Goal: Task Accomplishment & Management: Use online tool/utility

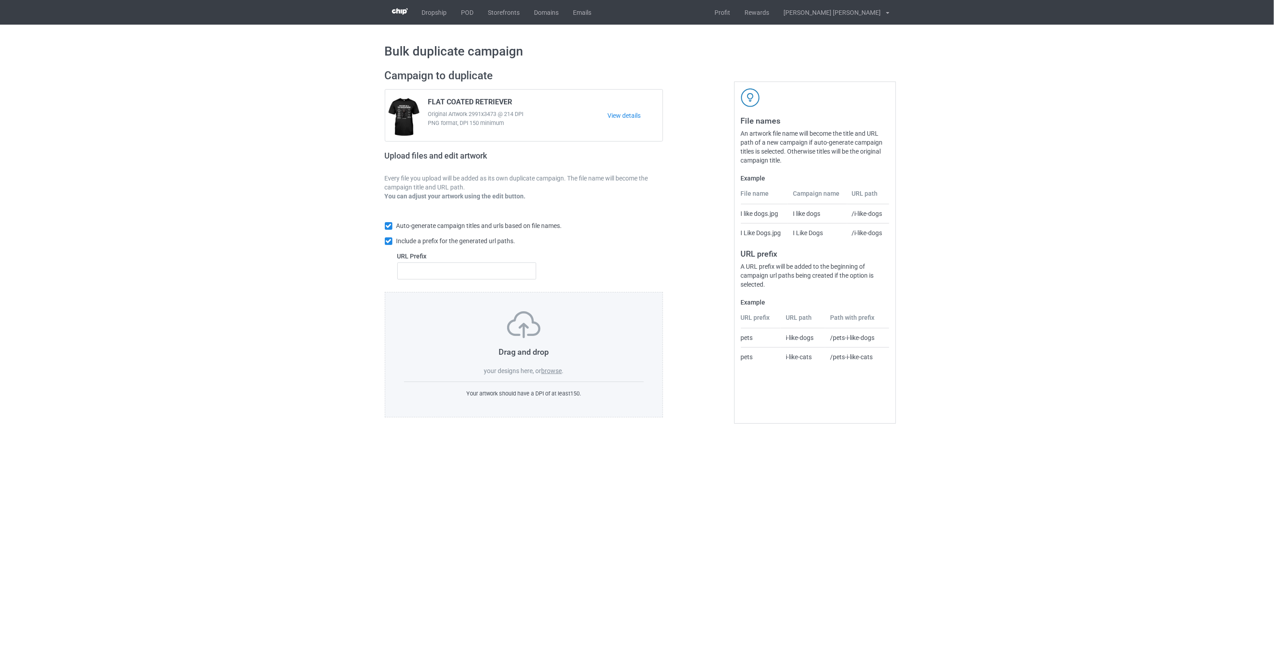
click at [557, 374] on label "browse" at bounding box center [551, 370] width 21 height 7
click at [0, 0] on input "browse" at bounding box center [0, 0] width 0 height 0
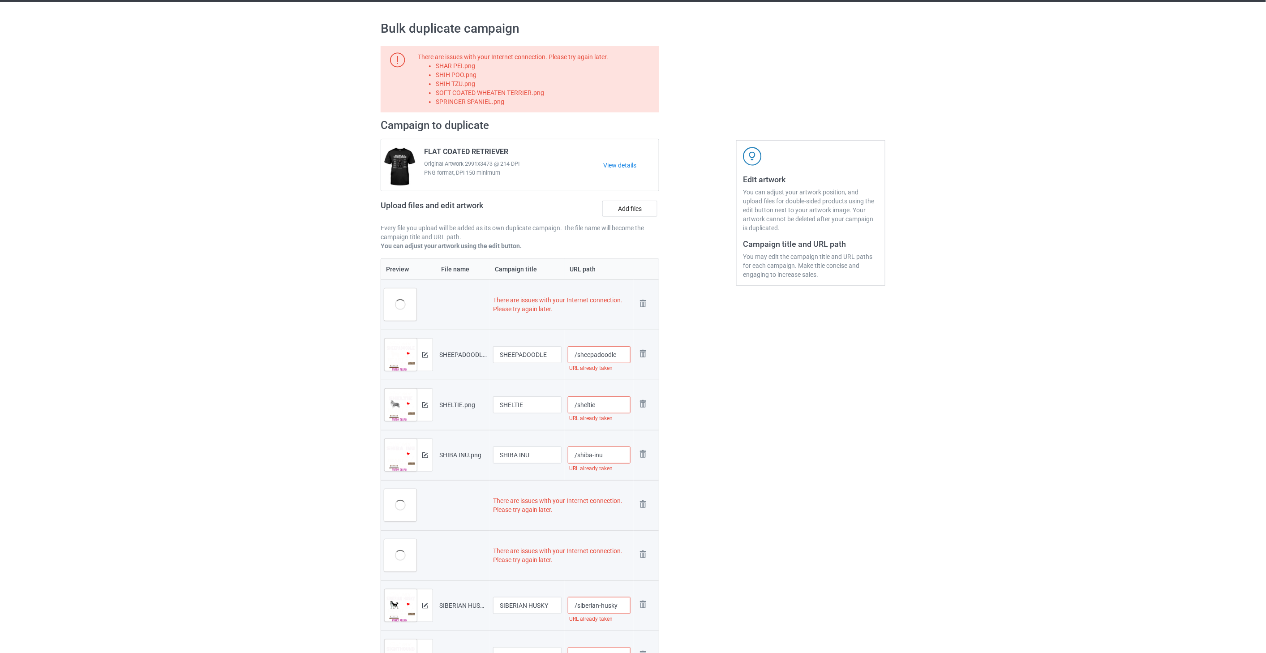
scroll to position [18, 0]
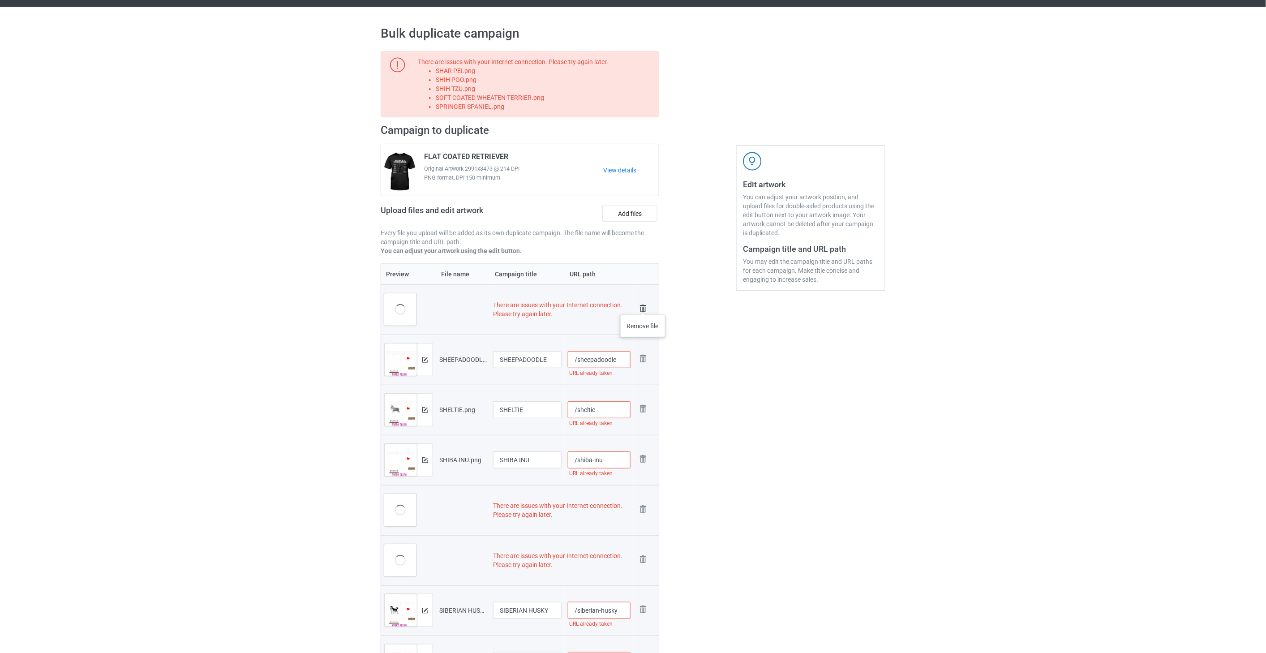
click at [643, 306] on img at bounding box center [643, 308] width 13 height 13
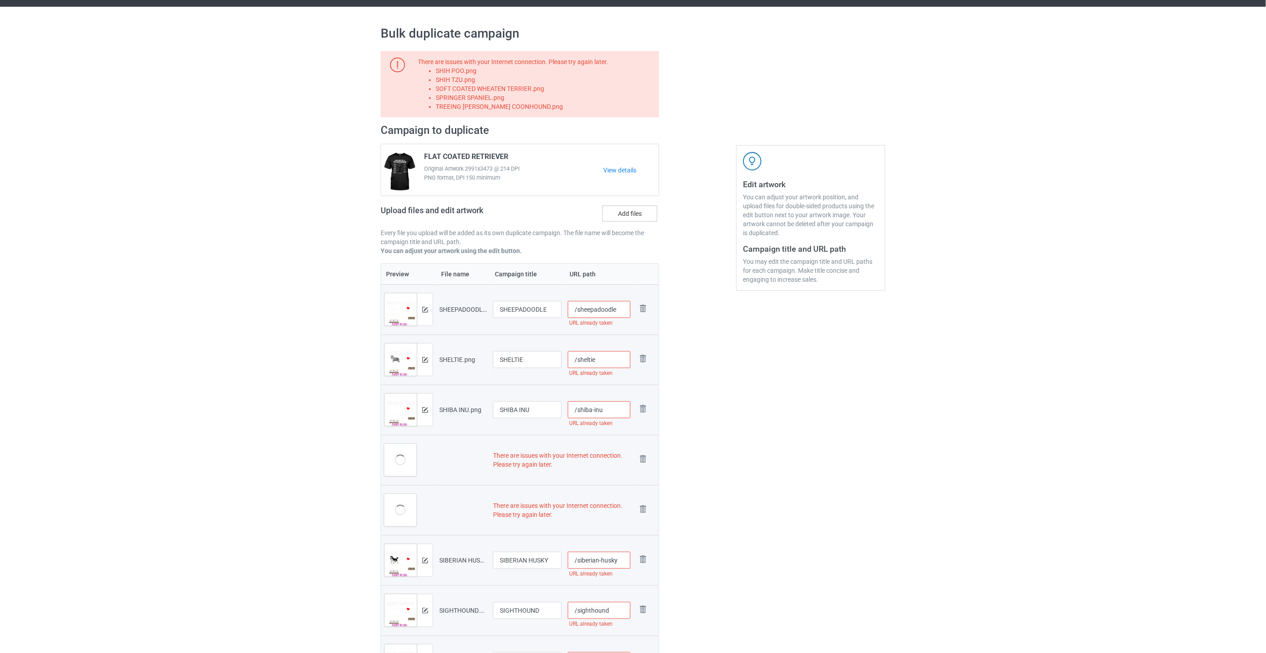
click at [639, 215] on label "Add files" at bounding box center [630, 214] width 55 height 16
click at [0, 0] on input "Add files" at bounding box center [0, 0] width 0 height 0
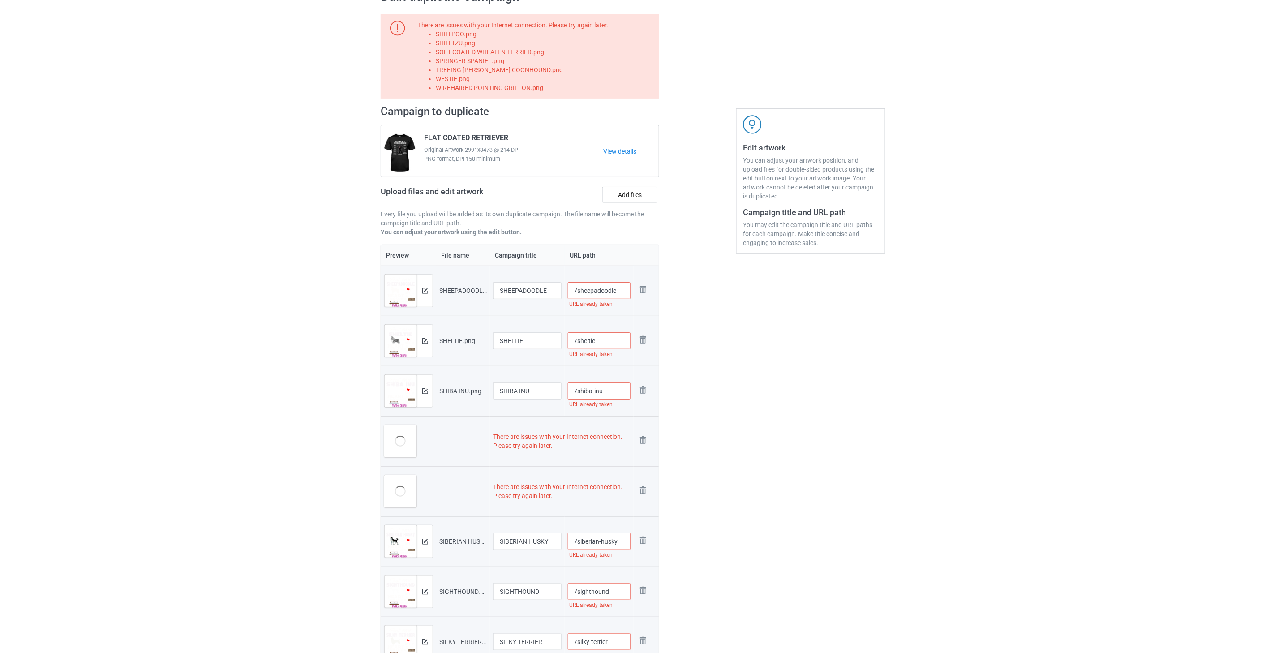
scroll to position [117, 0]
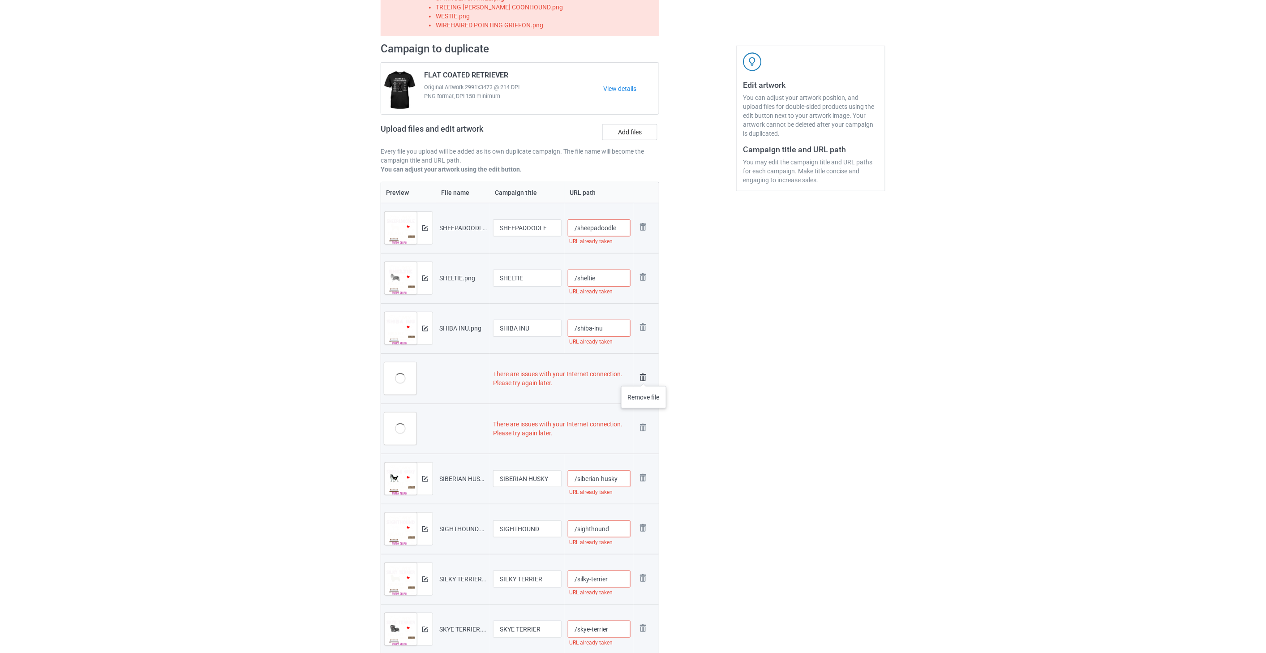
click at [644, 377] on img at bounding box center [643, 377] width 13 height 13
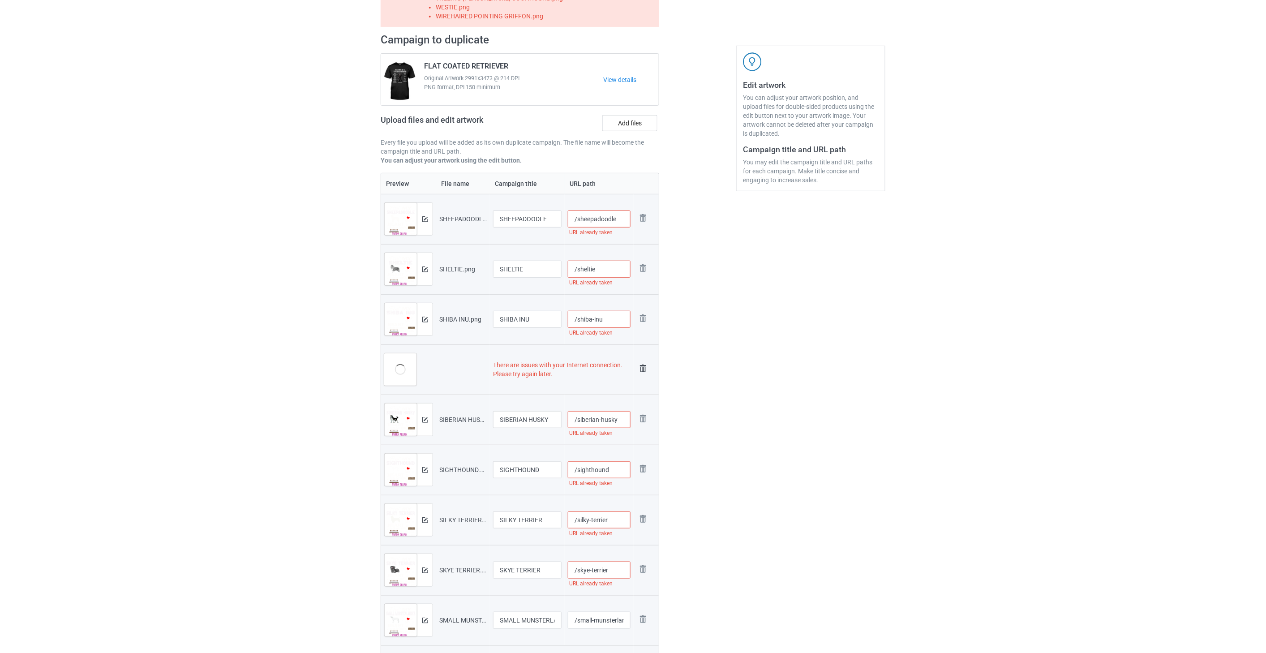
click at [640, 367] on img at bounding box center [643, 368] width 13 height 13
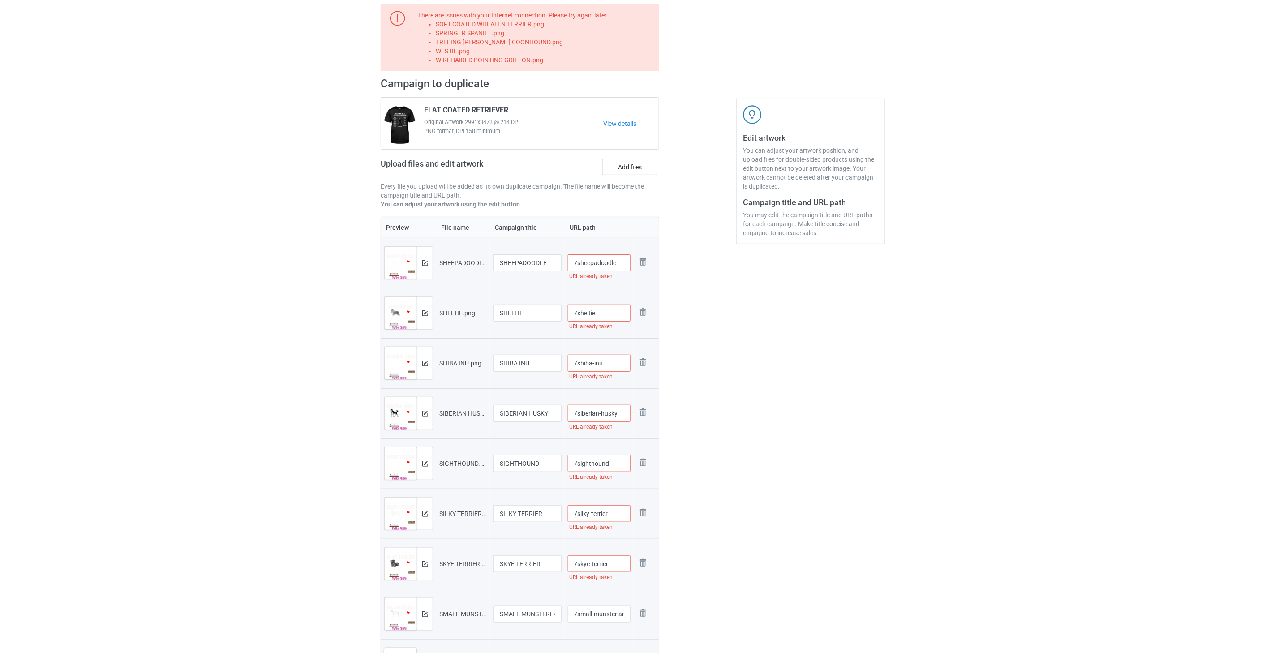
scroll to position [0, 0]
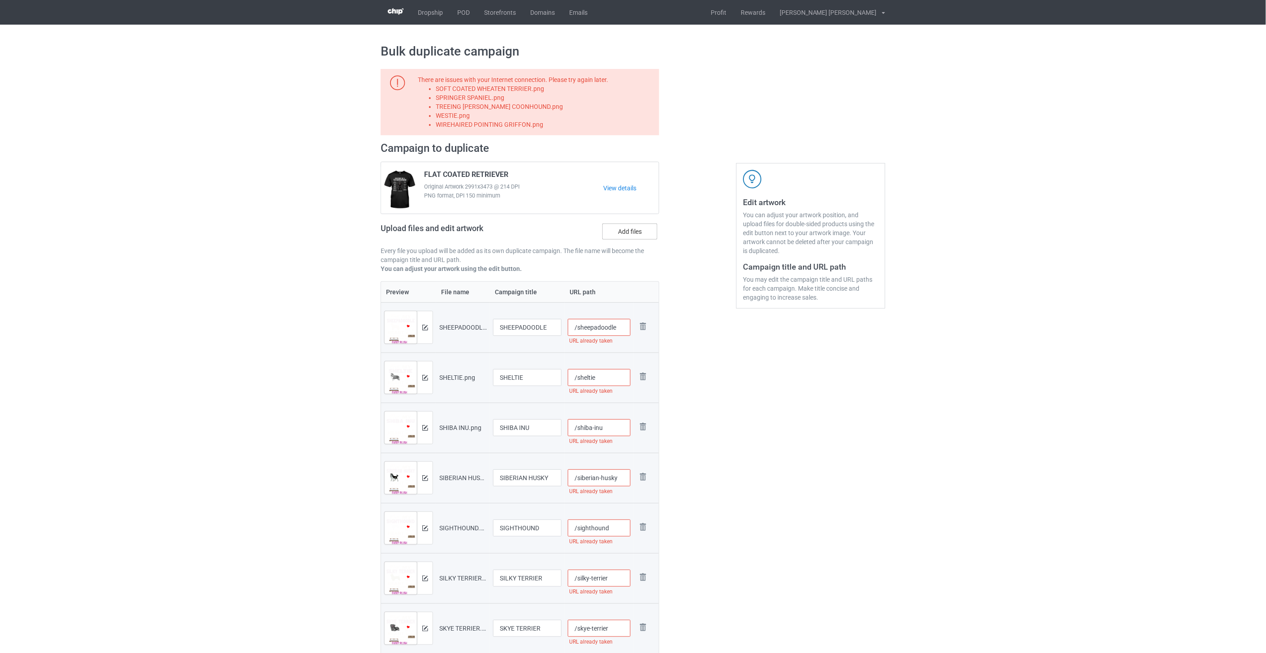
click at [630, 231] on label "Add files" at bounding box center [630, 232] width 55 height 16
click at [0, 0] on input "Add files" at bounding box center [0, 0] width 0 height 0
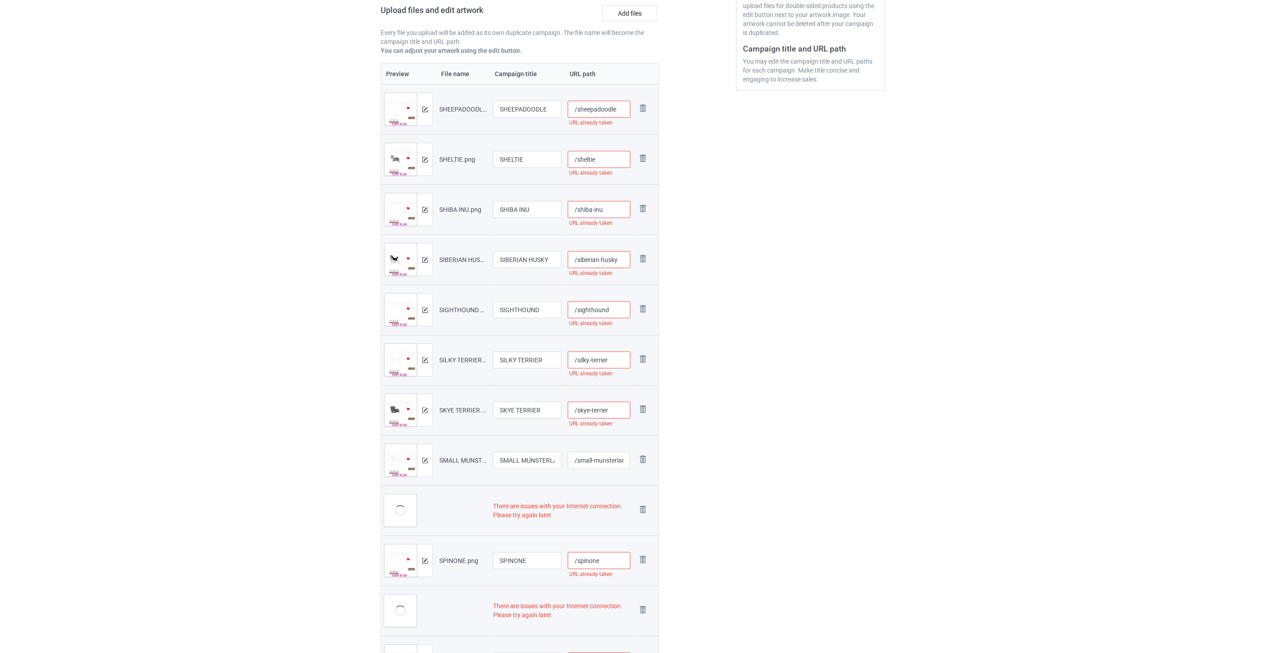
scroll to position [298, 0]
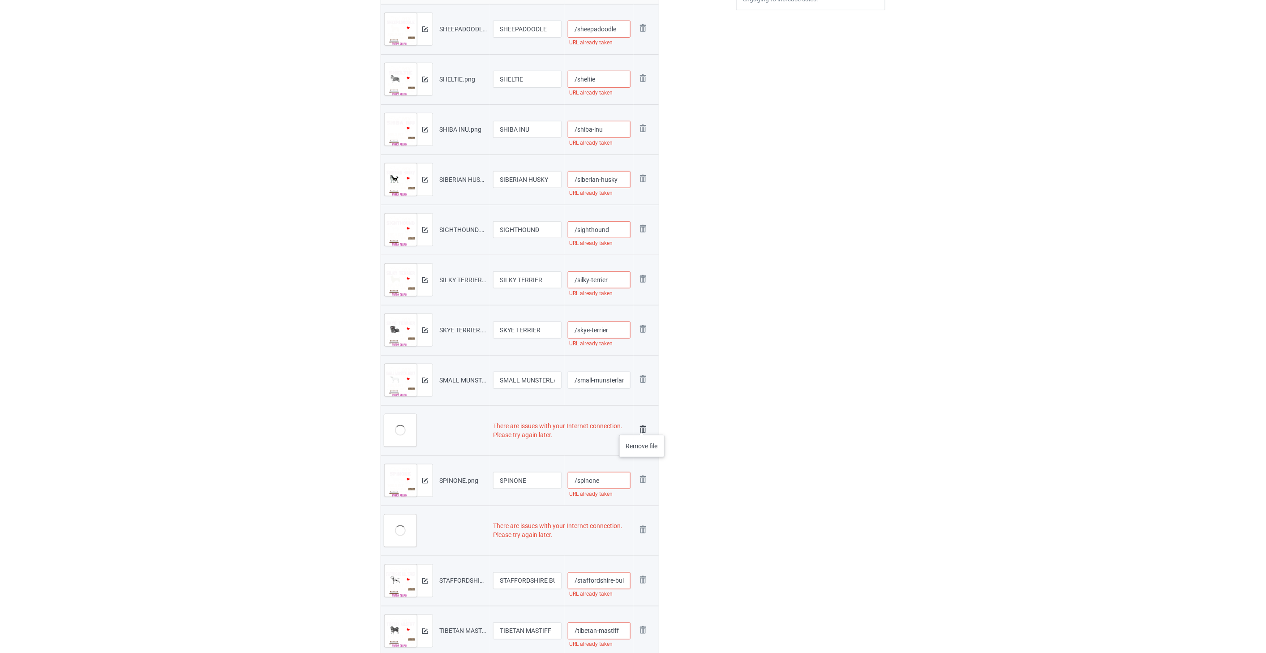
click at [643, 426] on img at bounding box center [643, 429] width 13 height 13
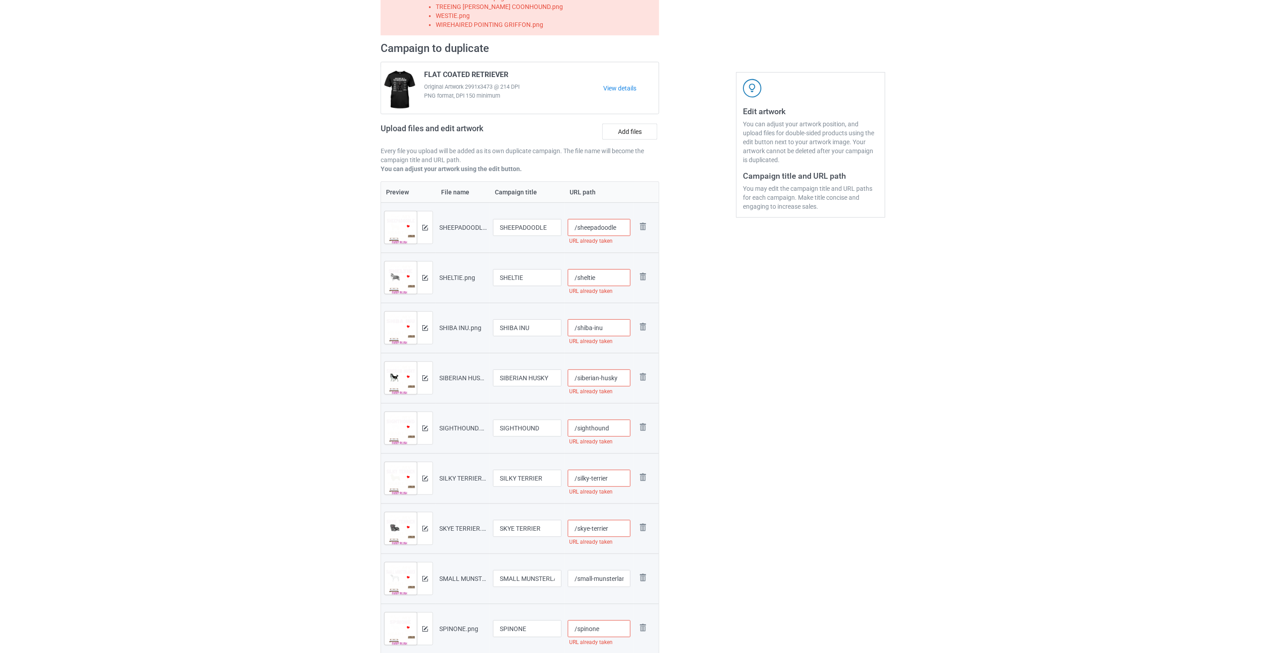
scroll to position [41, 0]
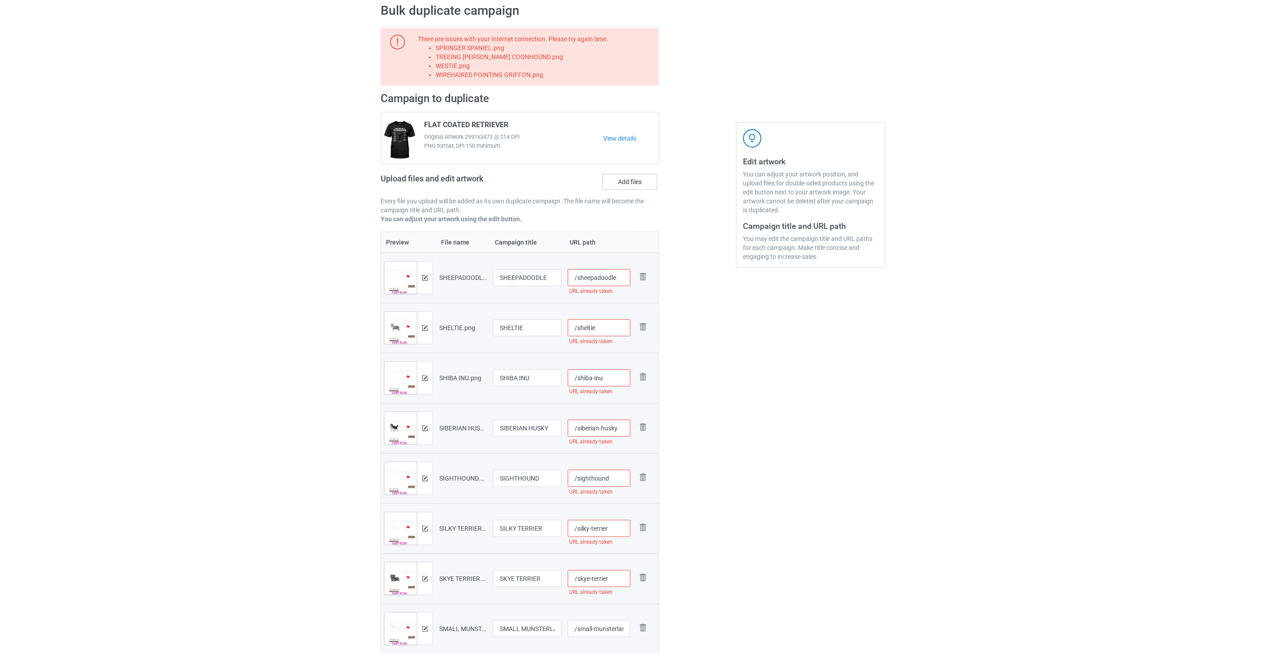
click at [641, 181] on label "Add files" at bounding box center [630, 182] width 55 height 16
click at [0, 0] on input "Add files" at bounding box center [0, 0] width 0 height 0
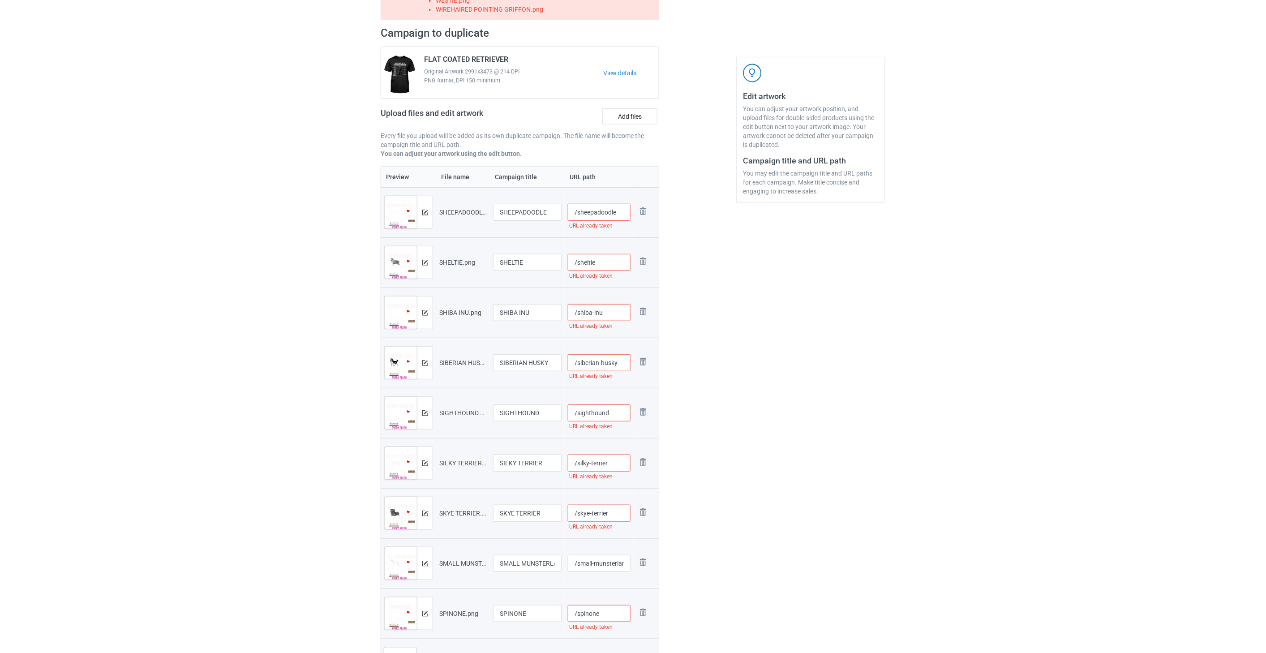
scroll to position [240, 0]
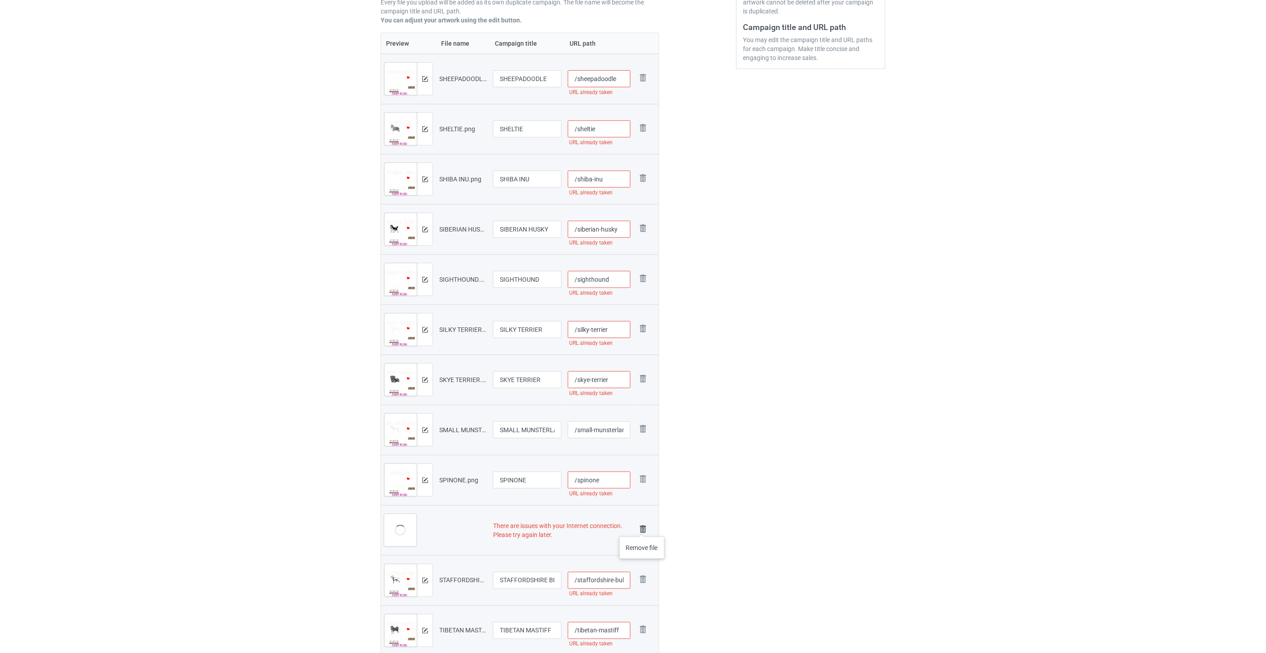
click at [643, 528] on img at bounding box center [643, 529] width 13 height 13
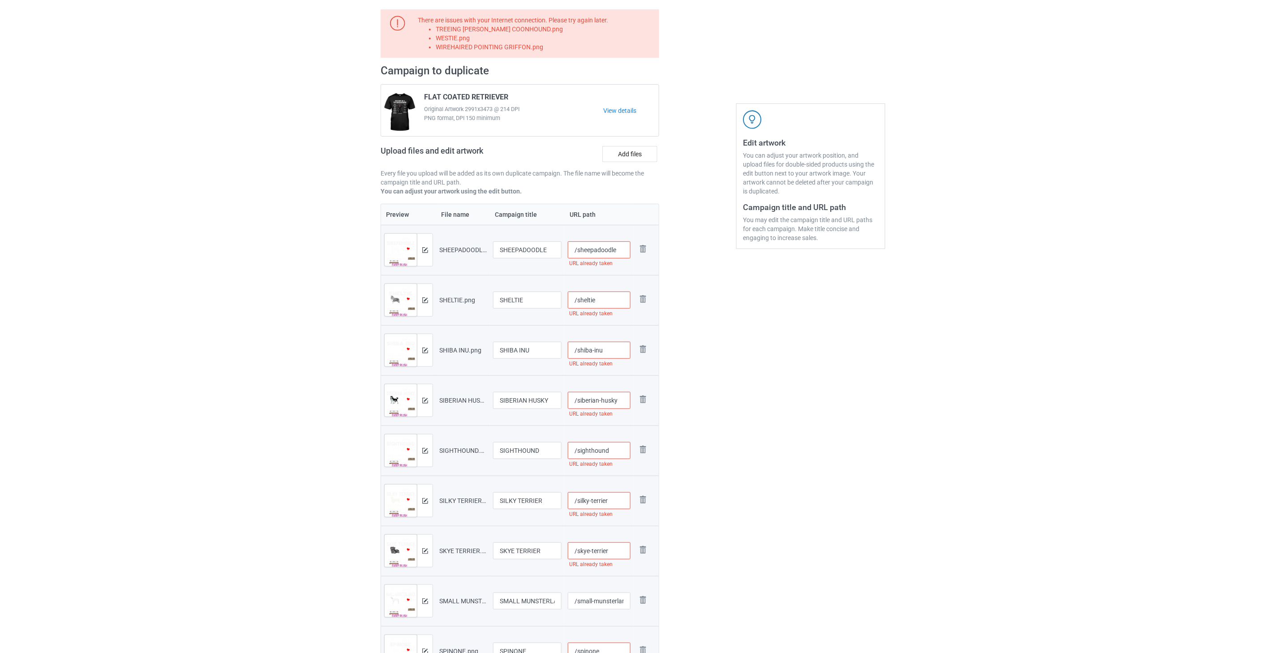
scroll to position [0, 0]
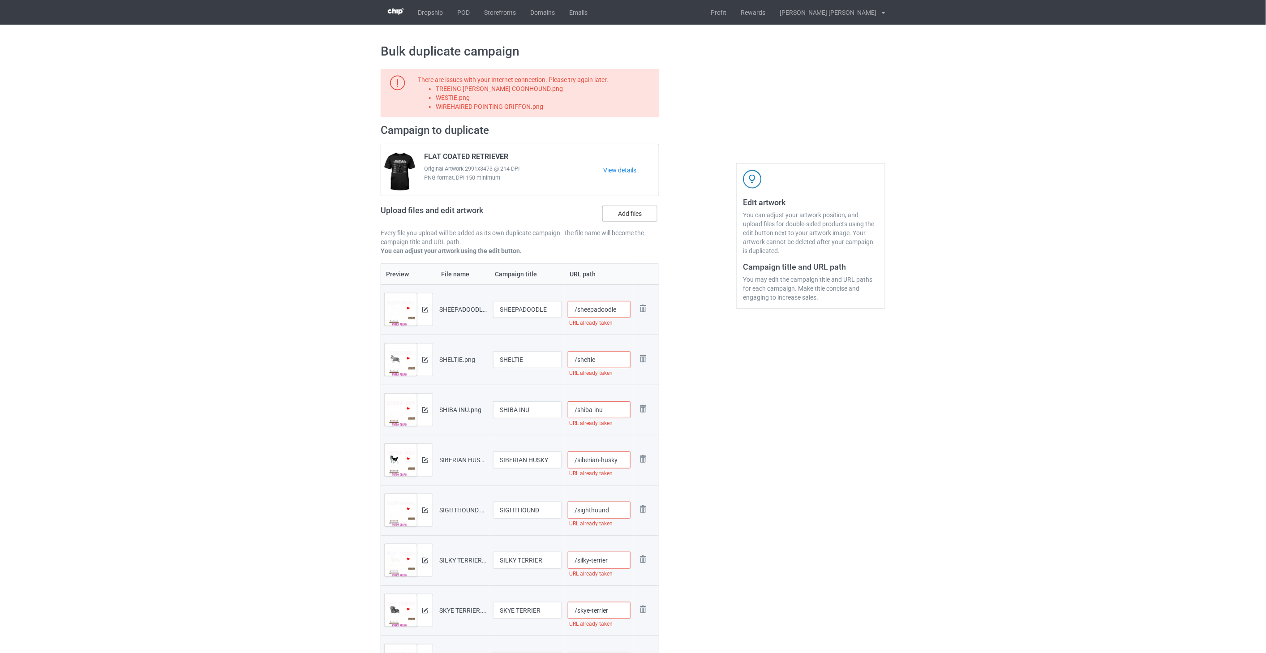
click at [638, 211] on label "Add files" at bounding box center [630, 214] width 55 height 16
click at [0, 0] on input "Add files" at bounding box center [0, 0] width 0 height 0
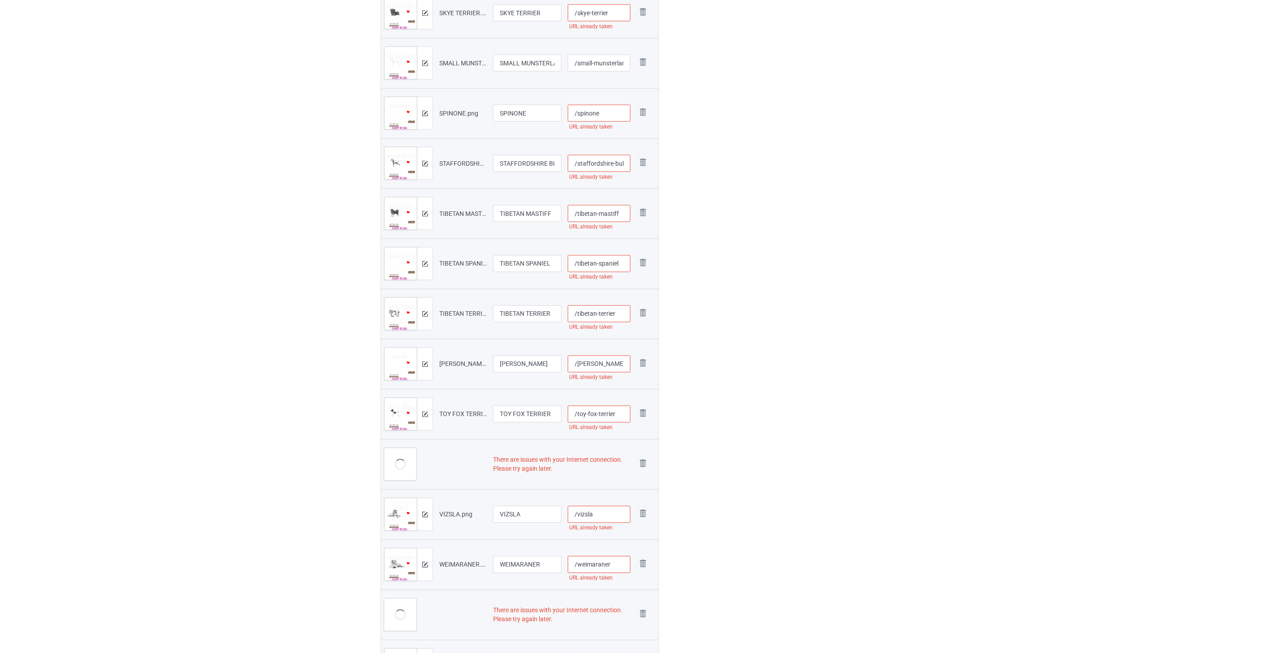
scroll to position [746, 0]
click at [639, 314] on img at bounding box center [643, 315] width 13 height 13
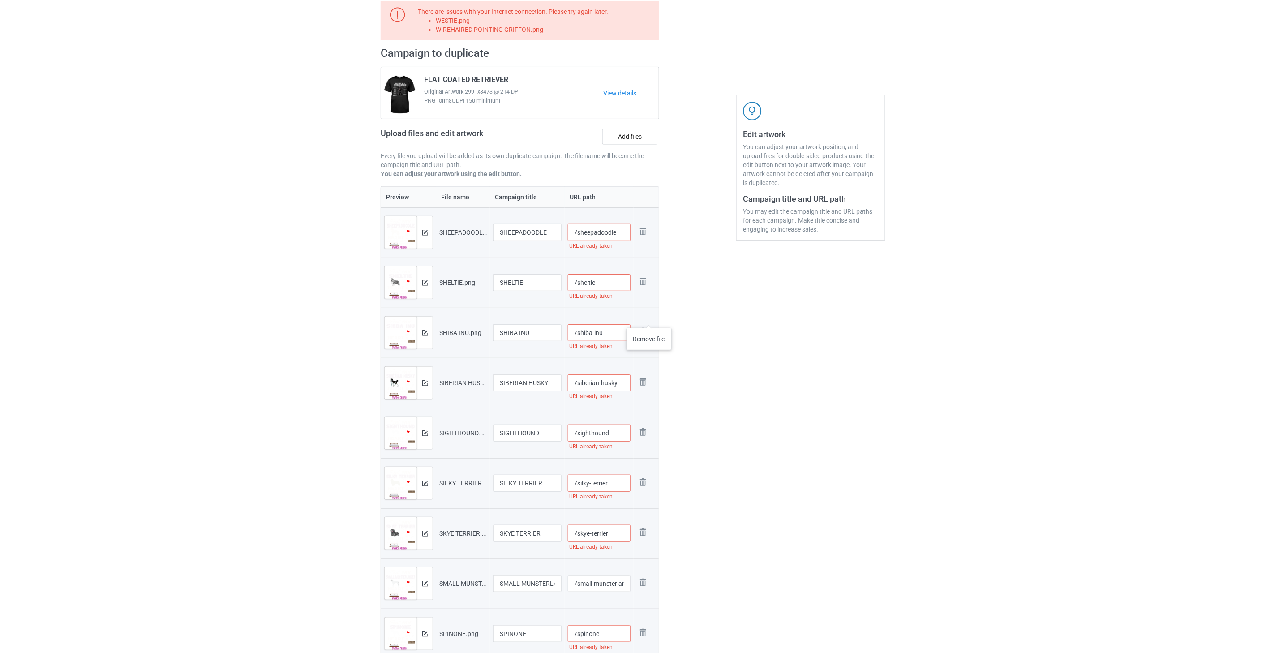
scroll to position [0, 0]
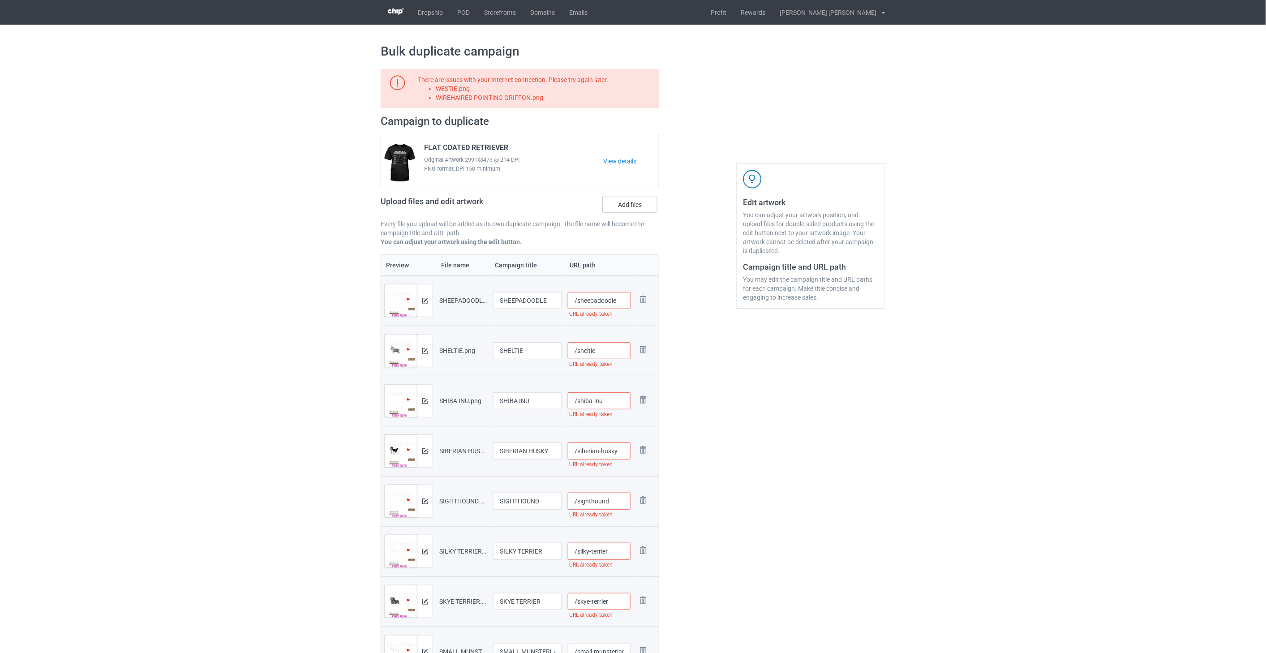
click at [628, 205] on label "Add files" at bounding box center [630, 205] width 55 height 16
click at [0, 0] on input "Add files" at bounding box center [0, 0] width 0 height 0
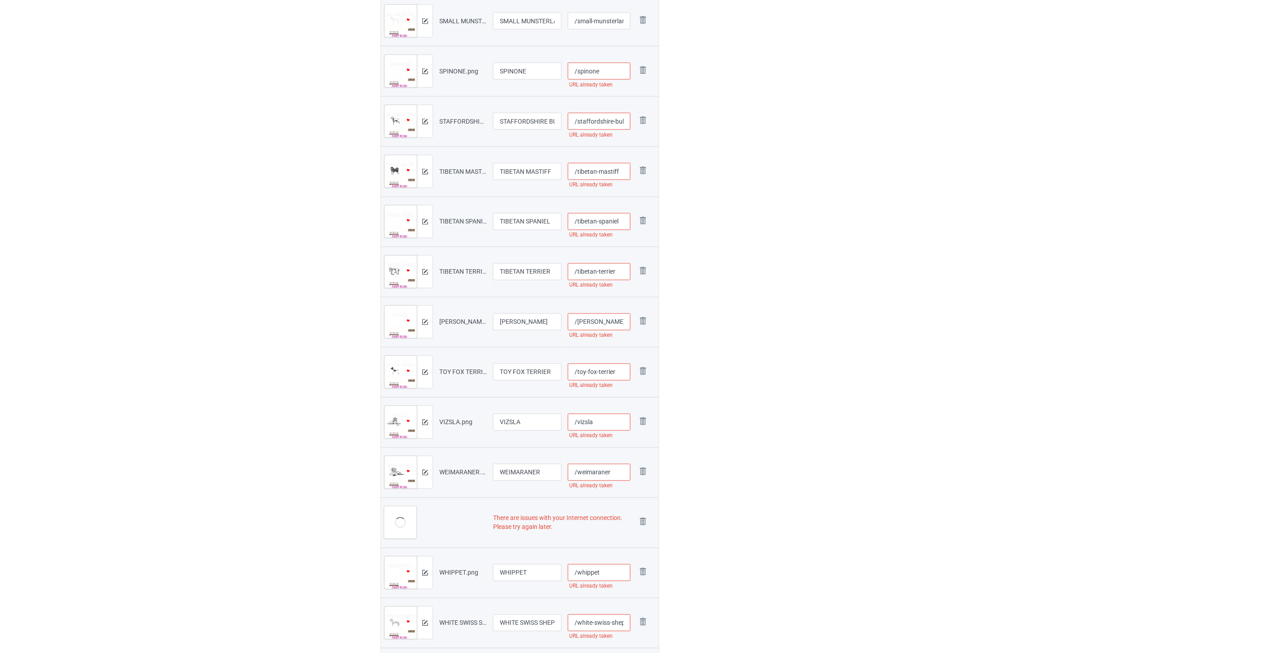
scroll to position [846, 0]
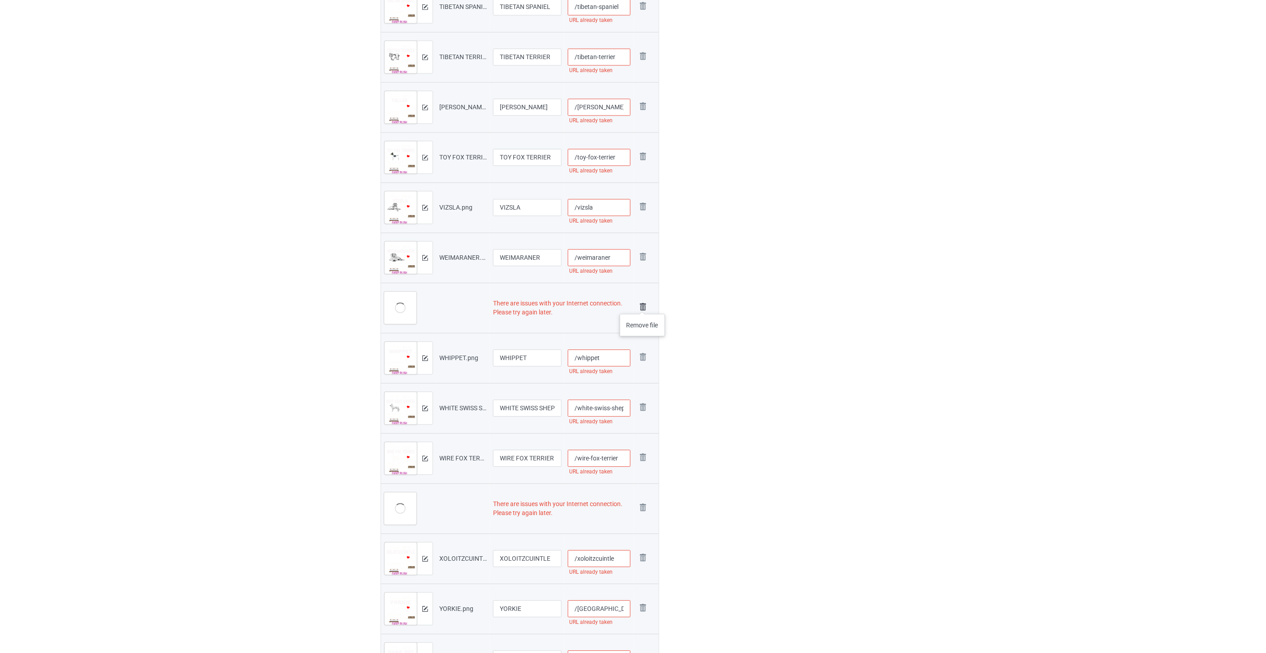
click at [643, 305] on img at bounding box center [643, 307] width 13 height 13
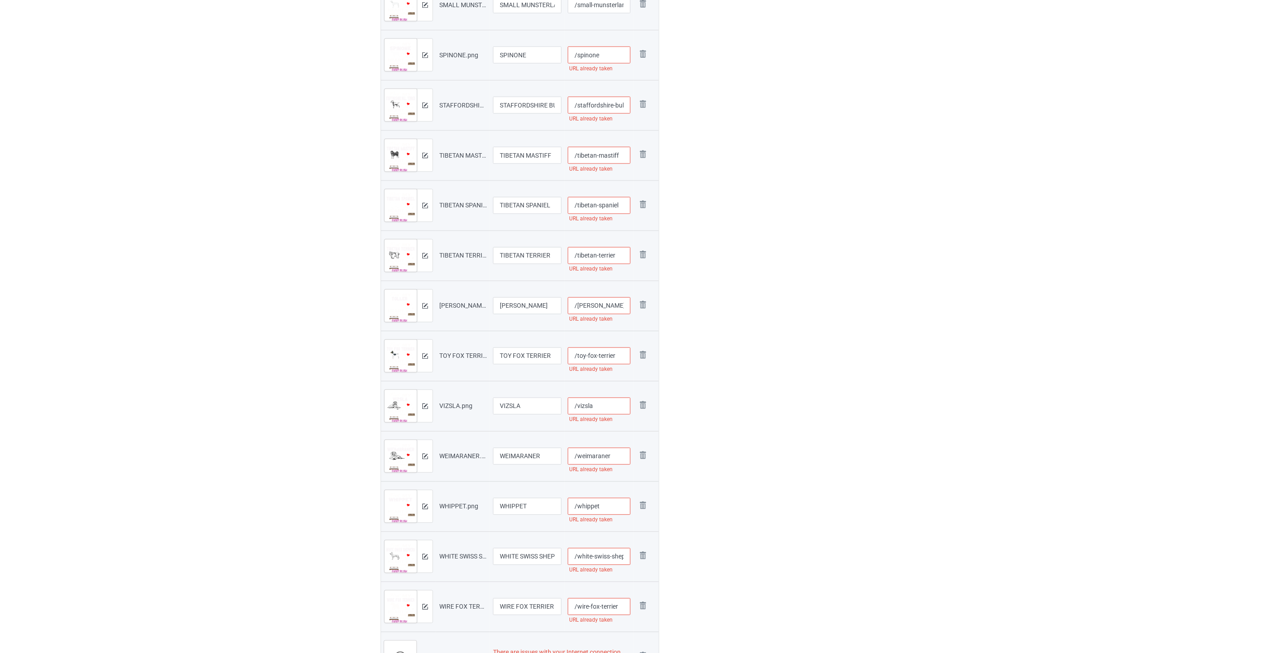
scroll to position [937, 0]
click at [641, 357] on img at bounding box center [643, 357] width 13 height 13
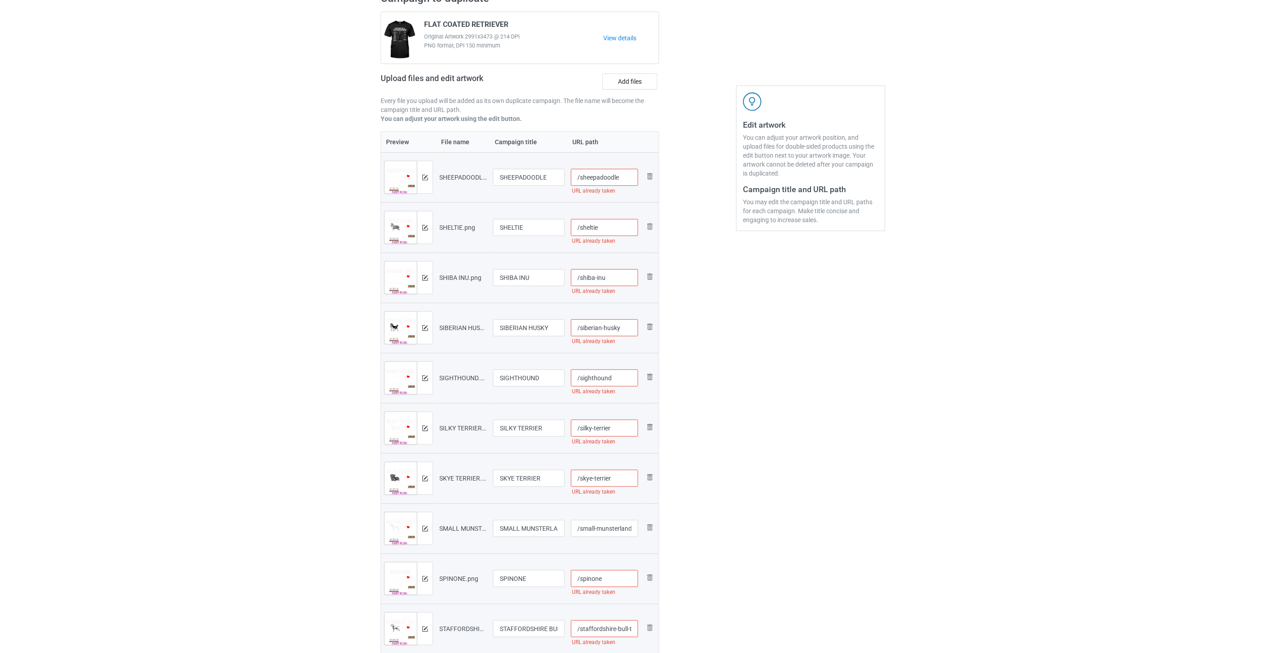
scroll to position [0, 0]
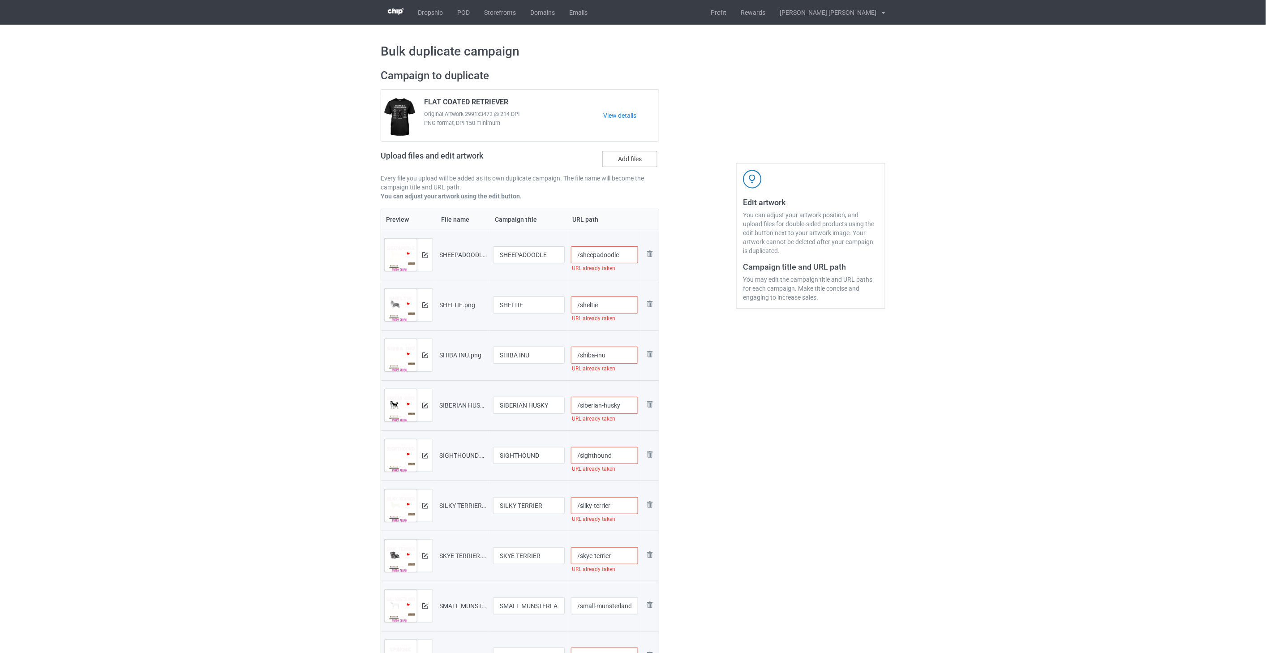
click at [634, 160] on label "Add files" at bounding box center [630, 159] width 55 height 16
click at [0, 0] on input "Add files" at bounding box center [0, 0] width 0 height 0
click at [643, 162] on label "Add files" at bounding box center [630, 159] width 55 height 16
click at [0, 0] on input "Add files" at bounding box center [0, 0] width 0 height 0
click at [625, 253] on input "/sheepadoodle" at bounding box center [605, 254] width 68 height 17
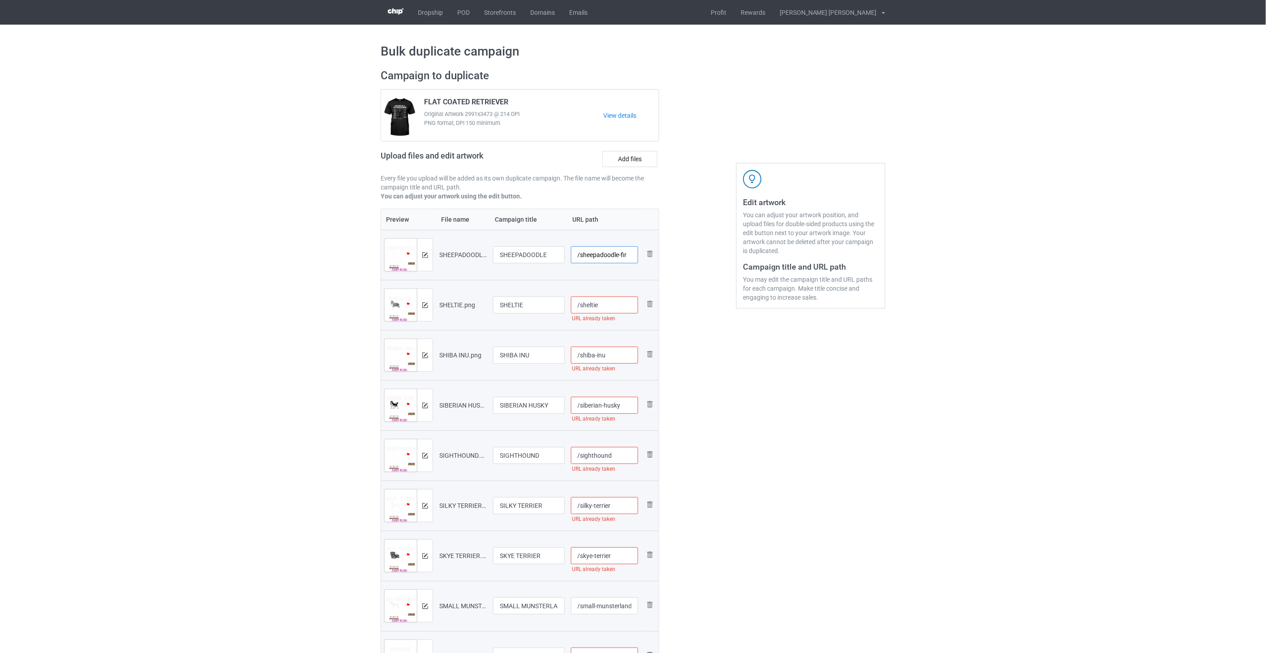
drag, startPoint x: 632, startPoint y: 256, endPoint x: 619, endPoint y: 256, distance: 13.0
click at [619, 256] on input "/sheepadoodle-fir" at bounding box center [605, 254] width 68 height 17
type input "/sheepadoodle-fir"
click at [625, 307] on input "/sheltie" at bounding box center [605, 305] width 68 height 17
paste input "-fir"
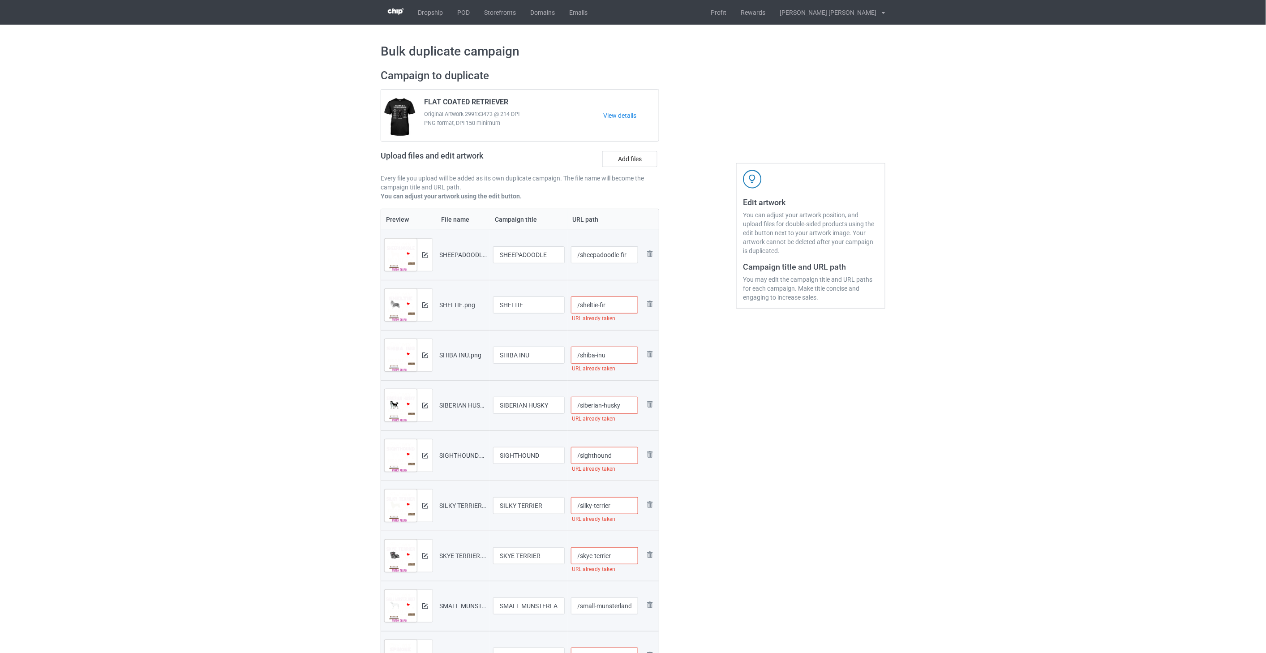
type input "/sheltie-fir"
click at [620, 353] on input "/shiba-inu" at bounding box center [605, 355] width 68 height 17
paste input "-fir"
type input "/shiba-inu-fir"
click at [615, 304] on input "/sheltie-fir" at bounding box center [605, 305] width 68 height 17
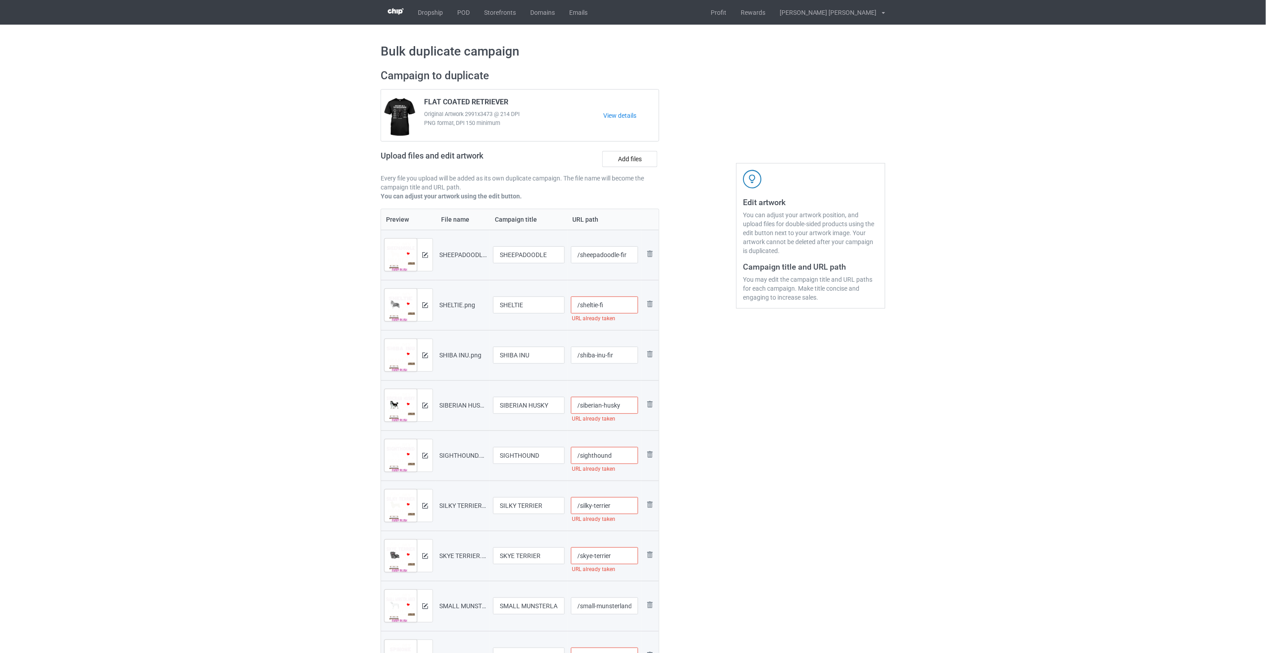
type input "/sheltie-fir"
click at [624, 408] on input "/siberian-husky" at bounding box center [605, 405] width 68 height 17
paste input "-fir"
type input "/siberian-husky-fir"
click at [626, 462] on input "/sighthound" at bounding box center [605, 455] width 68 height 17
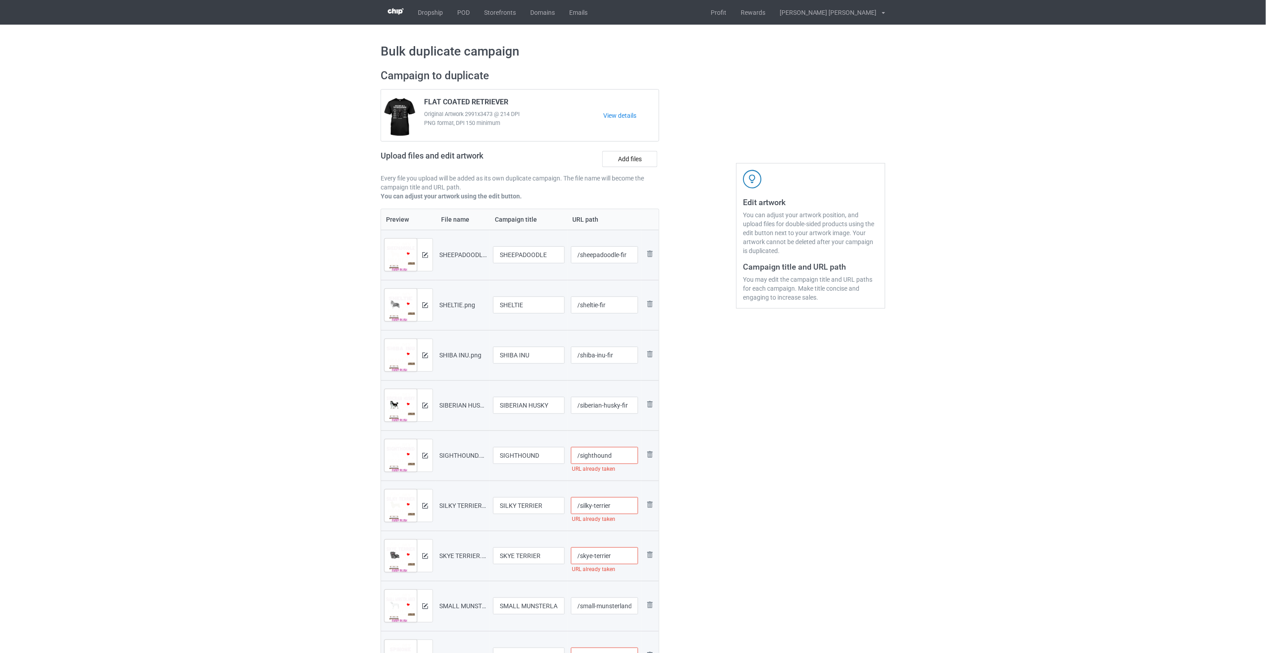
paste input "-fir"
type input "/sighthound-fir"
click at [619, 505] on input "/silky-terrier" at bounding box center [605, 505] width 68 height 17
paste input "-fir"
type input "/silky-terrier-fir"
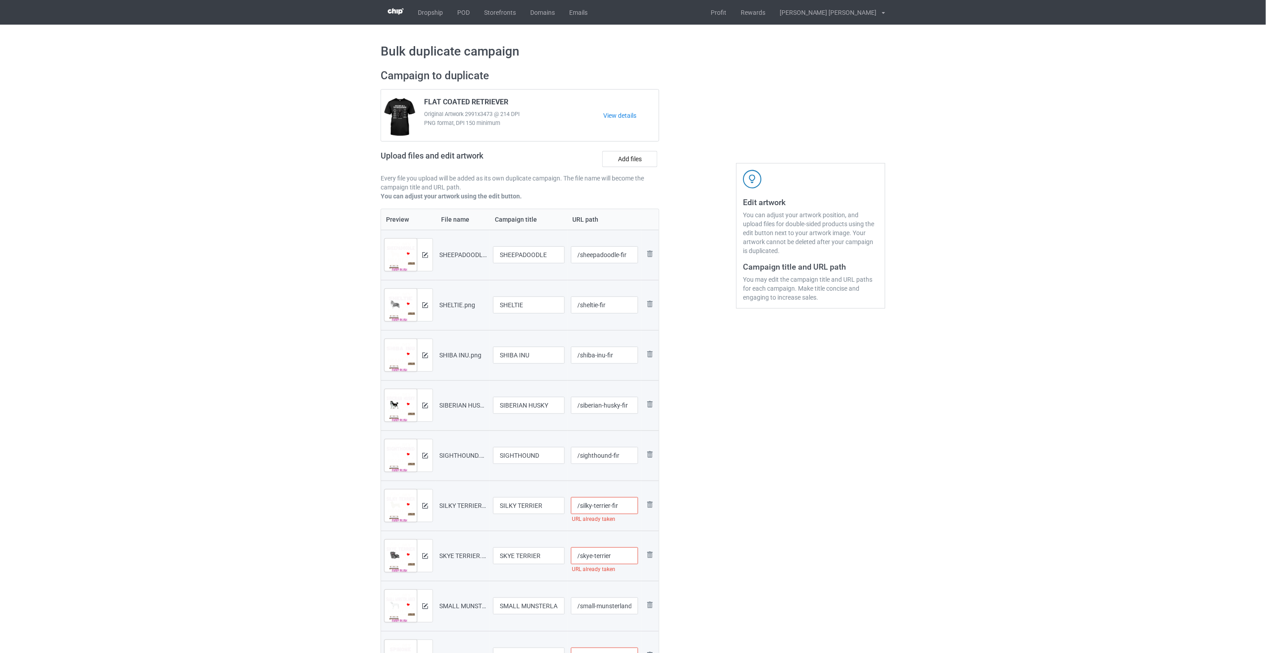
click at [620, 559] on input "/skye-terrier" at bounding box center [605, 555] width 68 height 17
paste input "-fir"
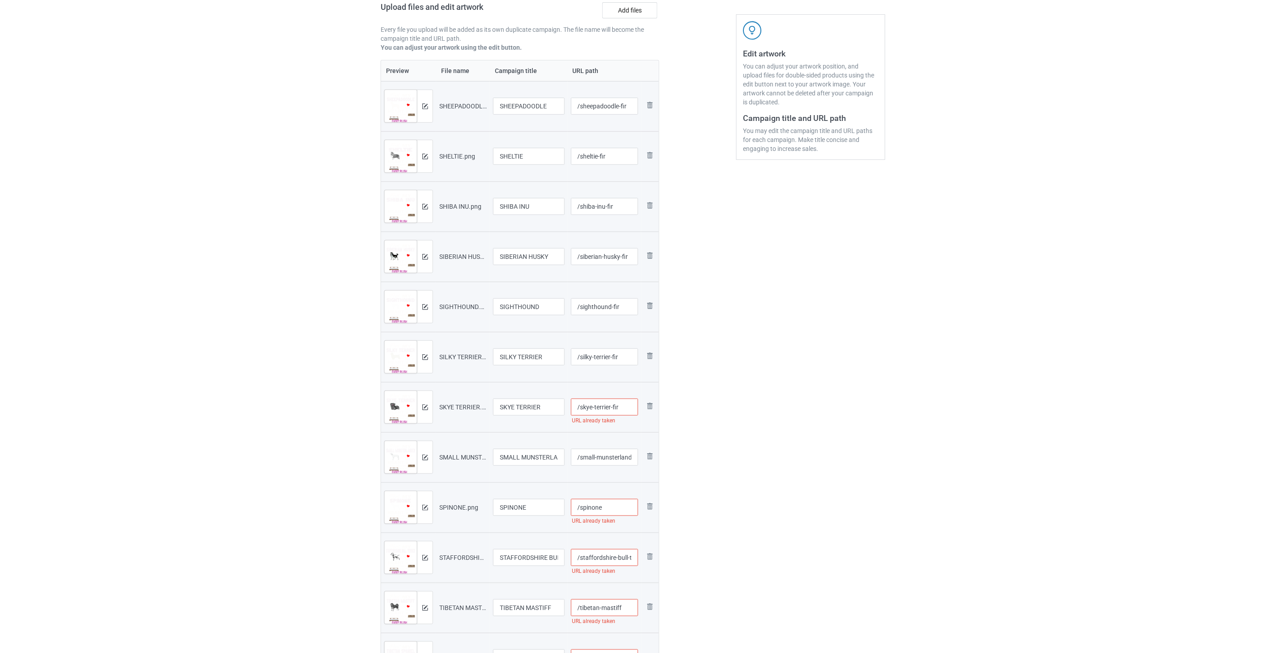
scroll to position [149, 0]
type input "/skye-terrier-fir"
click at [610, 457] on input "/small-munsterlander" at bounding box center [605, 456] width 68 height 17
paste input "-fir"
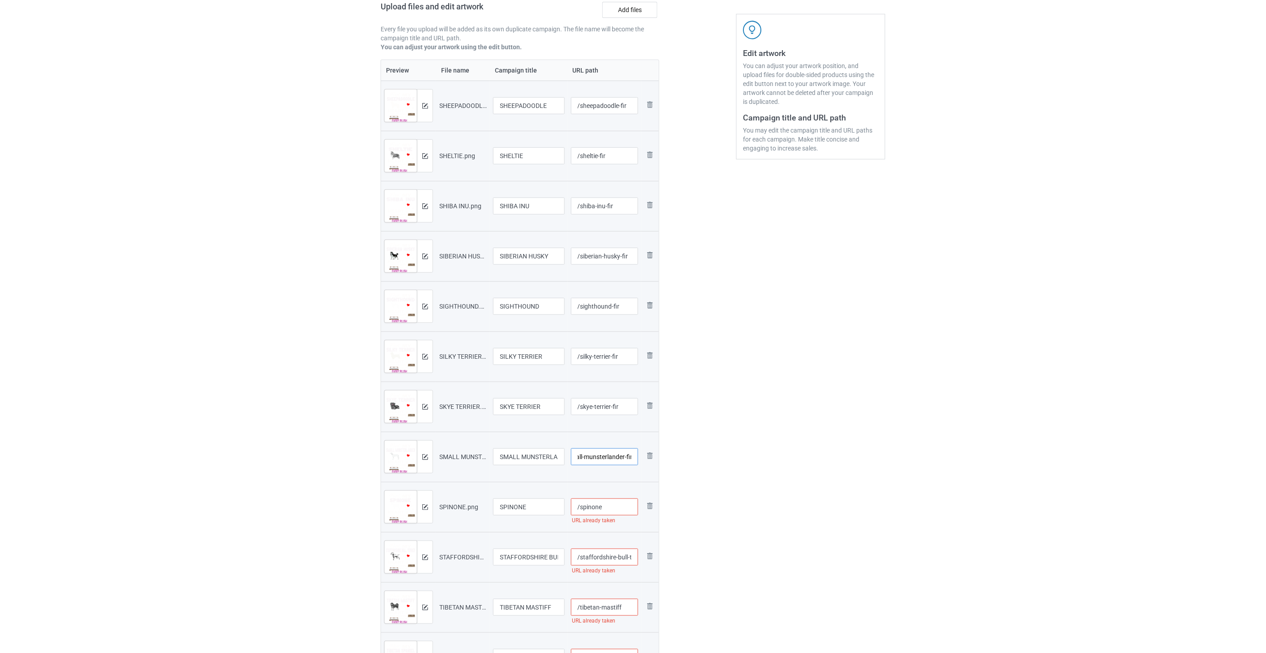
type input "/small-munsterlander-fir"
click at [611, 508] on input "/spinone" at bounding box center [605, 507] width 68 height 17
paste input "-fir"
type input "/spinone-fir"
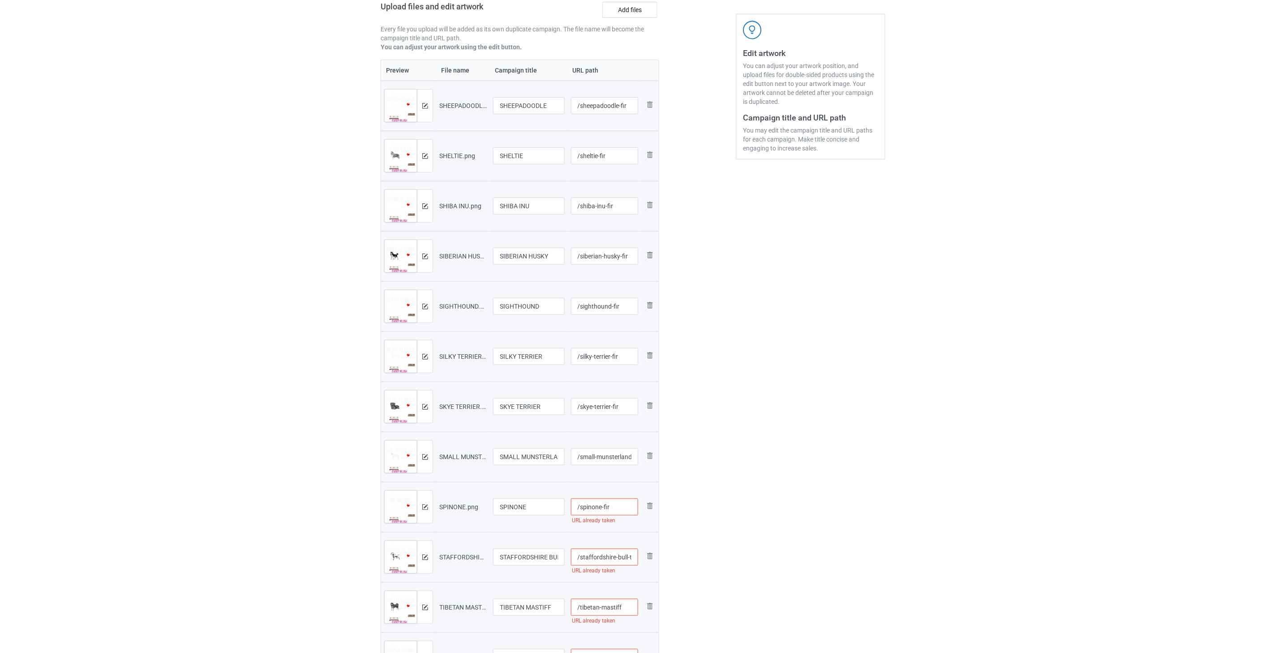
click at [606, 553] on input "/staffordshire-bull-terrier" at bounding box center [605, 557] width 68 height 17
paste input "-fir"
type input "/staffordshire-bull-terrier-fir"
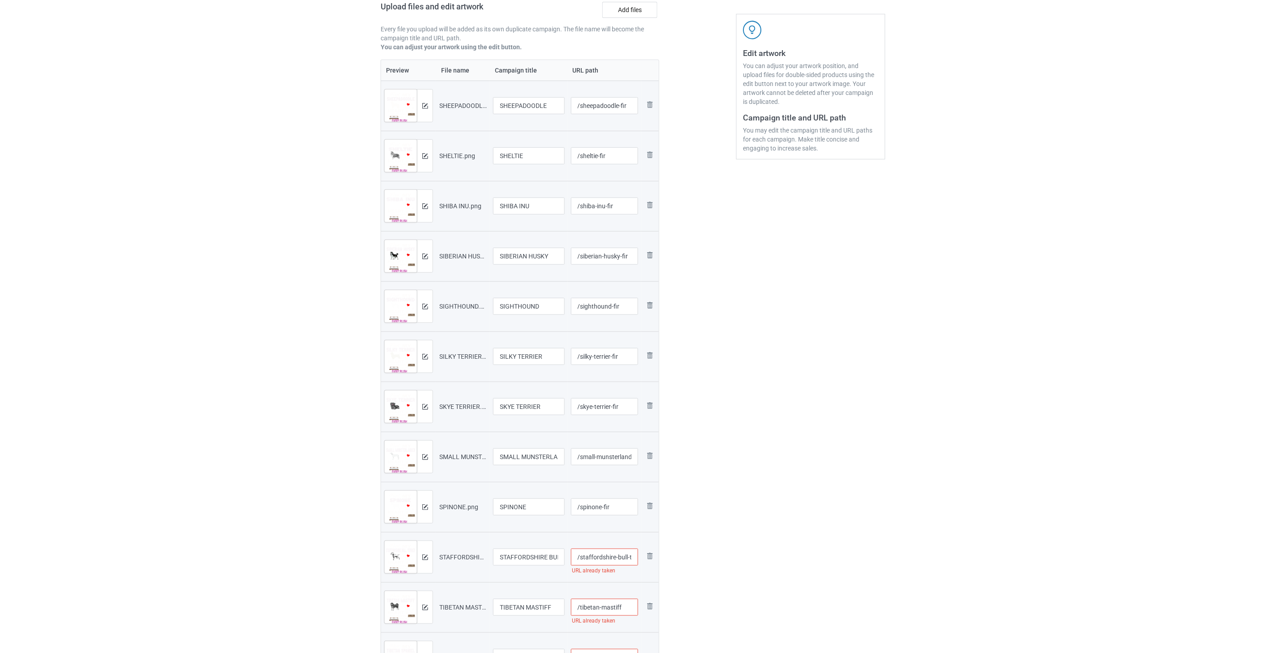
click at [625, 608] on input "/tibetan-mastiff" at bounding box center [605, 607] width 68 height 17
paste input "-fir"
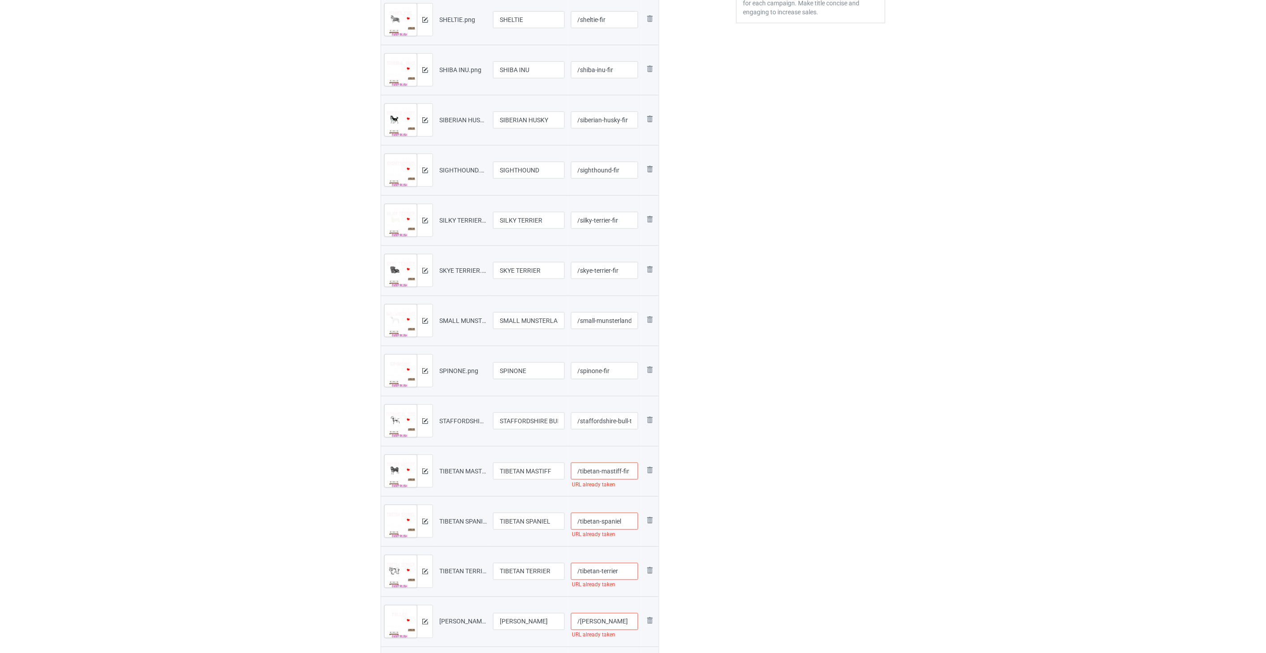
scroll to position [298, 0]
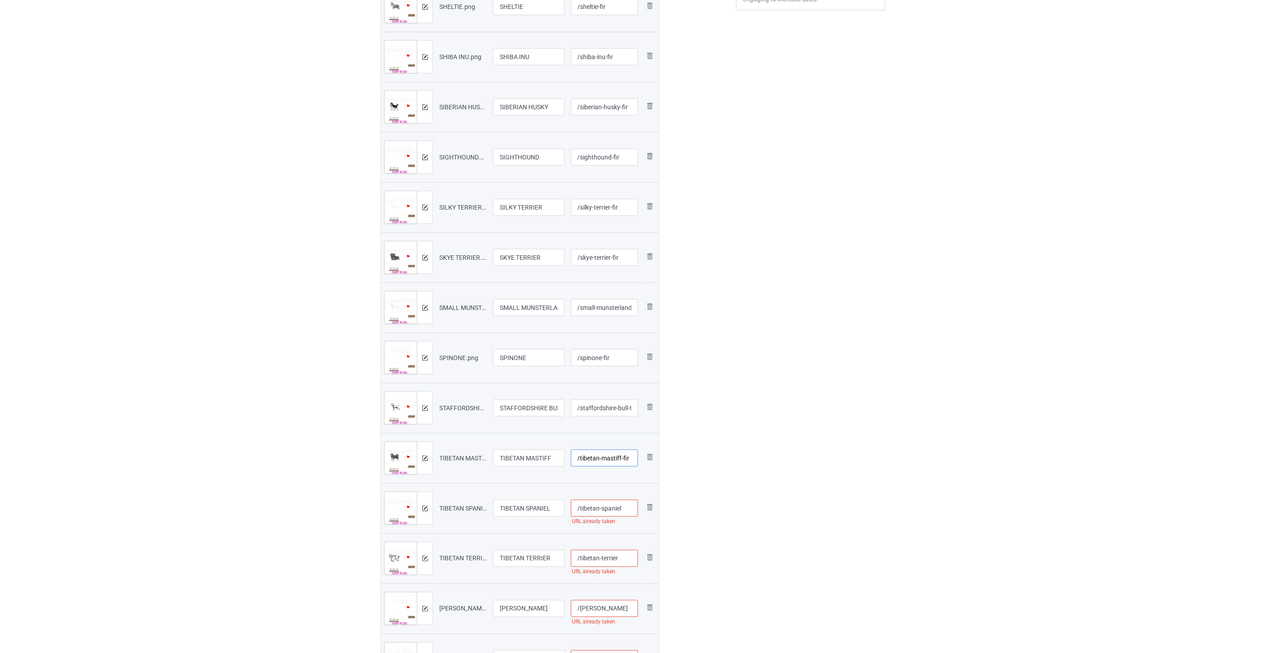
type input "/tibetan-mastiff-fir"
click at [628, 506] on input "/tibetan-spaniel" at bounding box center [605, 508] width 68 height 17
paste input "-fir"
type input "/tibetan-spaniel-fir"
click at [630, 556] on input "/tibetan-terrier" at bounding box center [605, 558] width 68 height 17
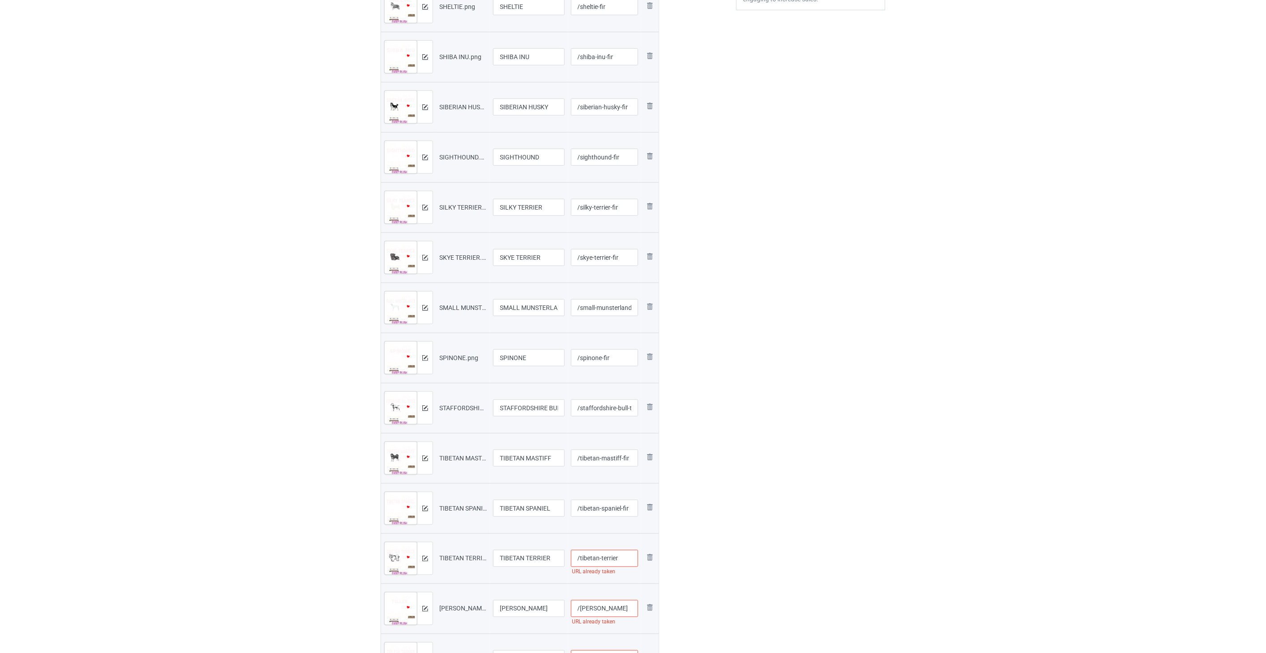
paste input "-fir"
type input "/tibetan-terrier-fir"
click at [616, 505] on input "/[PERSON_NAME]" at bounding box center [605, 509] width 68 height 17
paste input "-fir"
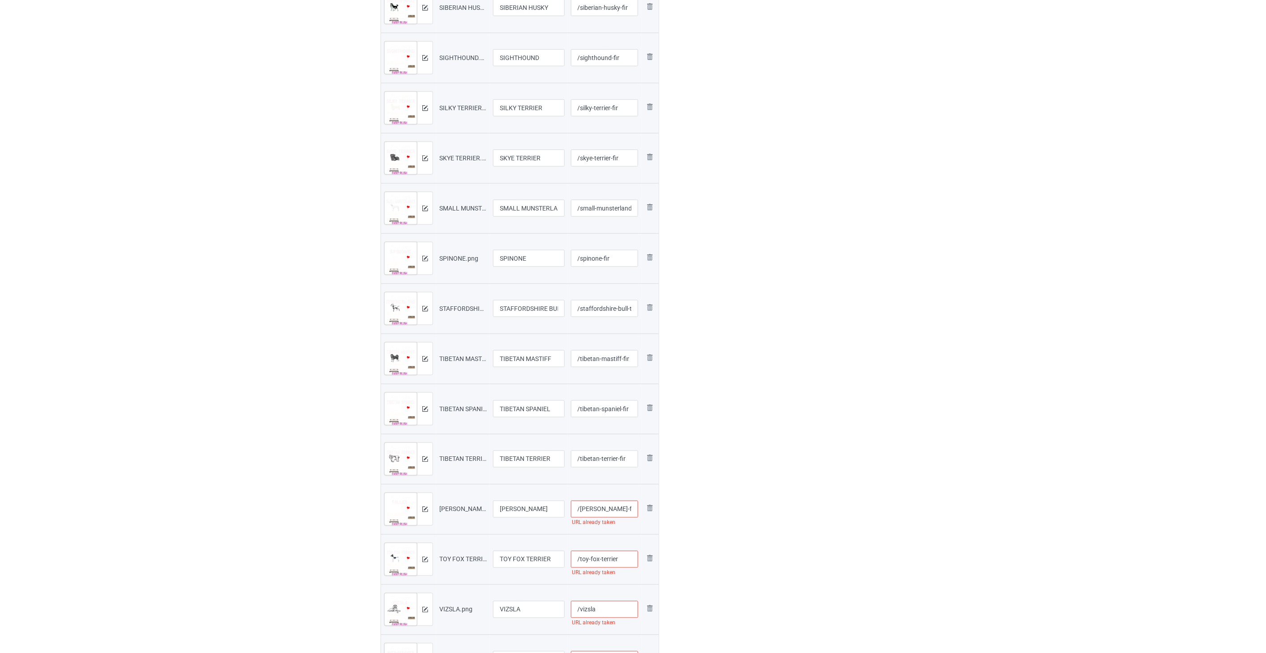
type input "/[PERSON_NAME]-fir"
click at [630, 556] on input "/toy-fox-terrier" at bounding box center [605, 559] width 68 height 17
paste input "-fir"
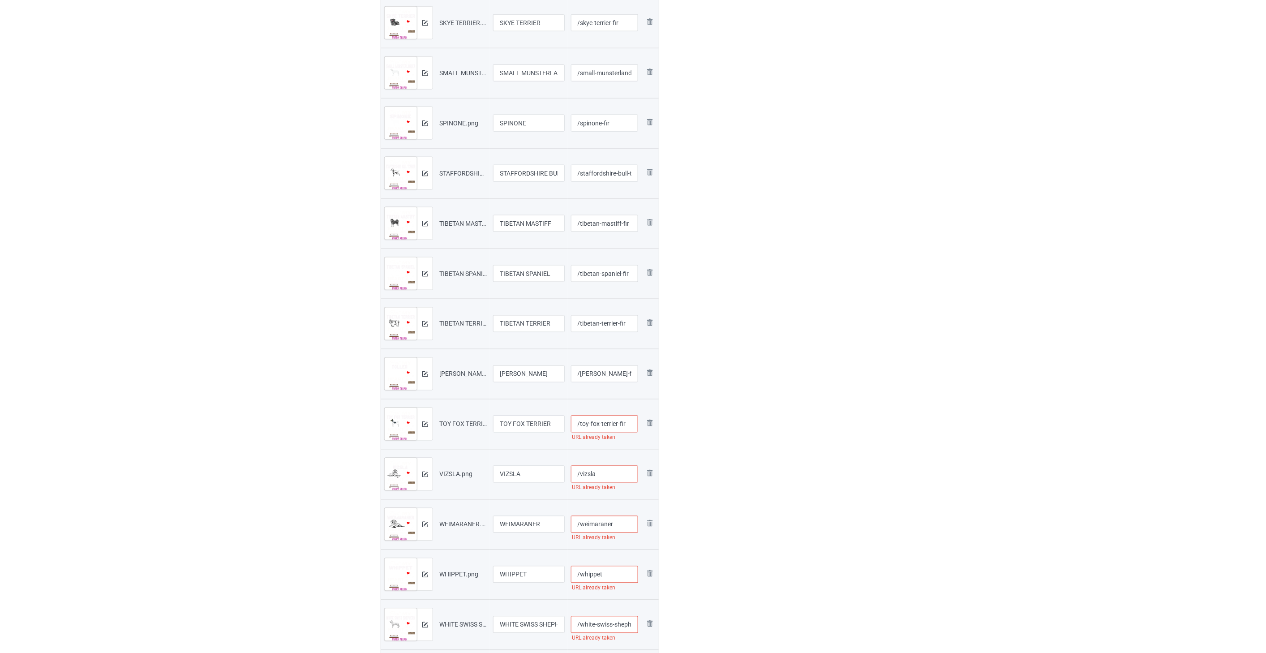
scroll to position [547, 0]
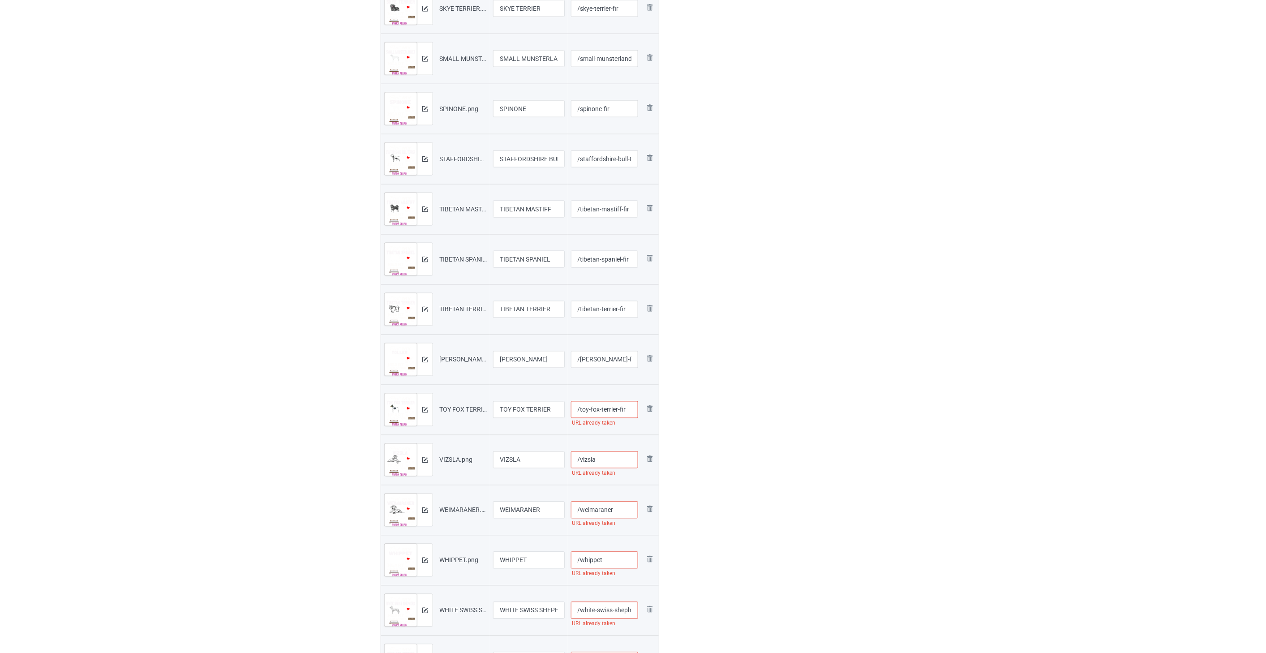
type input "/toy-fox-terrier-fir"
click at [609, 463] on input "/vizsla" at bounding box center [605, 460] width 68 height 17
paste input "-fir"
type input "/vizsla-fir"
click at [628, 511] on input "/weimaraner" at bounding box center [605, 510] width 68 height 17
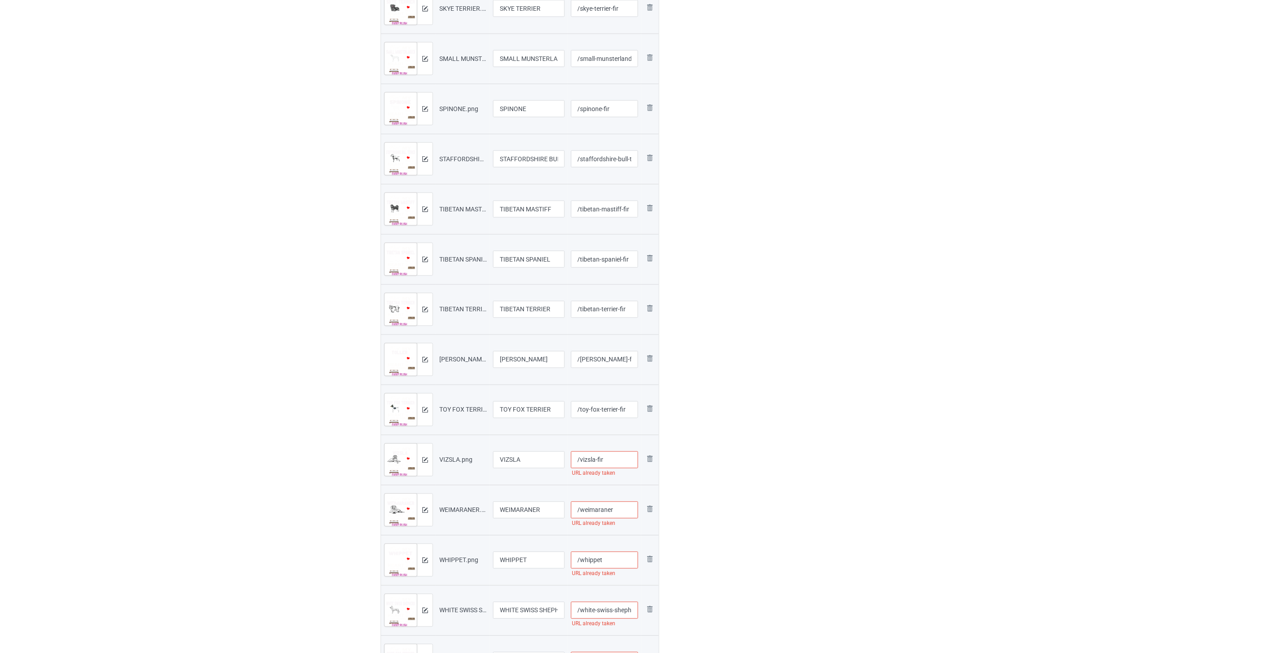
paste input "-fir"
type input "/weimaraner-fir"
click at [621, 566] on input "/whippet" at bounding box center [605, 560] width 68 height 17
paste input "-fir"
type input "/whippet-fir"
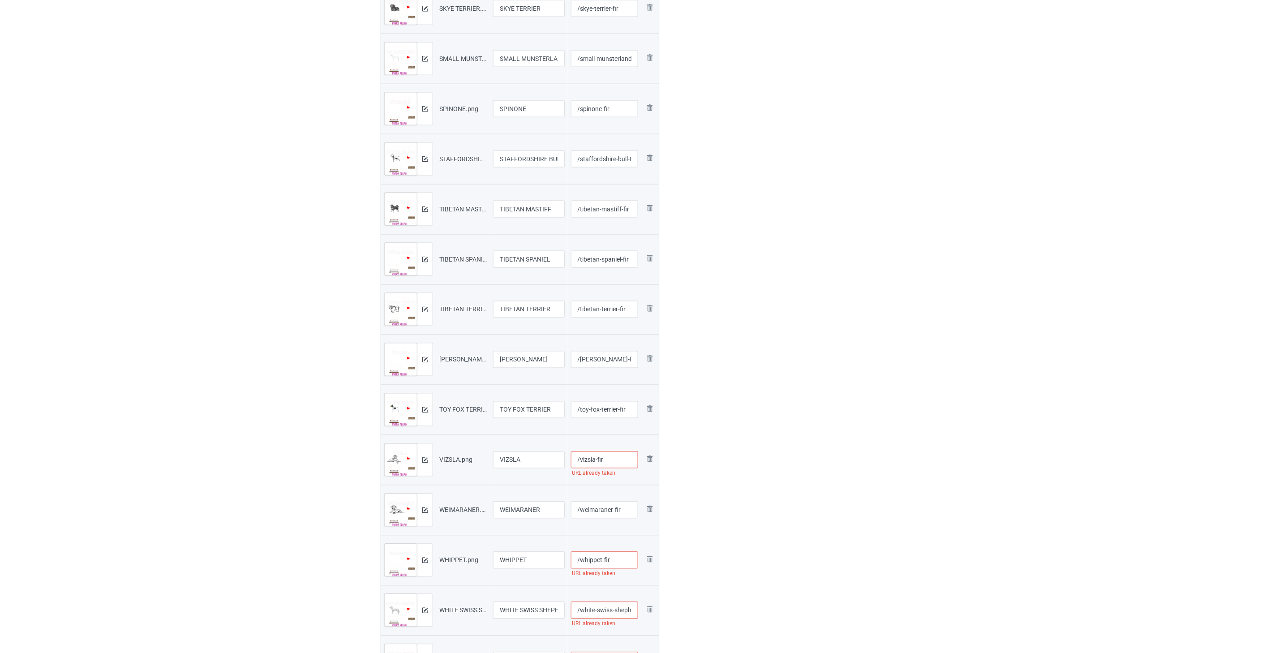
click at [615, 461] on input "/vizsla-fir" at bounding box center [605, 460] width 68 height 17
type input "/vizsla-fir"
click at [607, 461] on input "/white-swiss-shepherd" at bounding box center [605, 461] width 68 height 17
paste input "-fir"
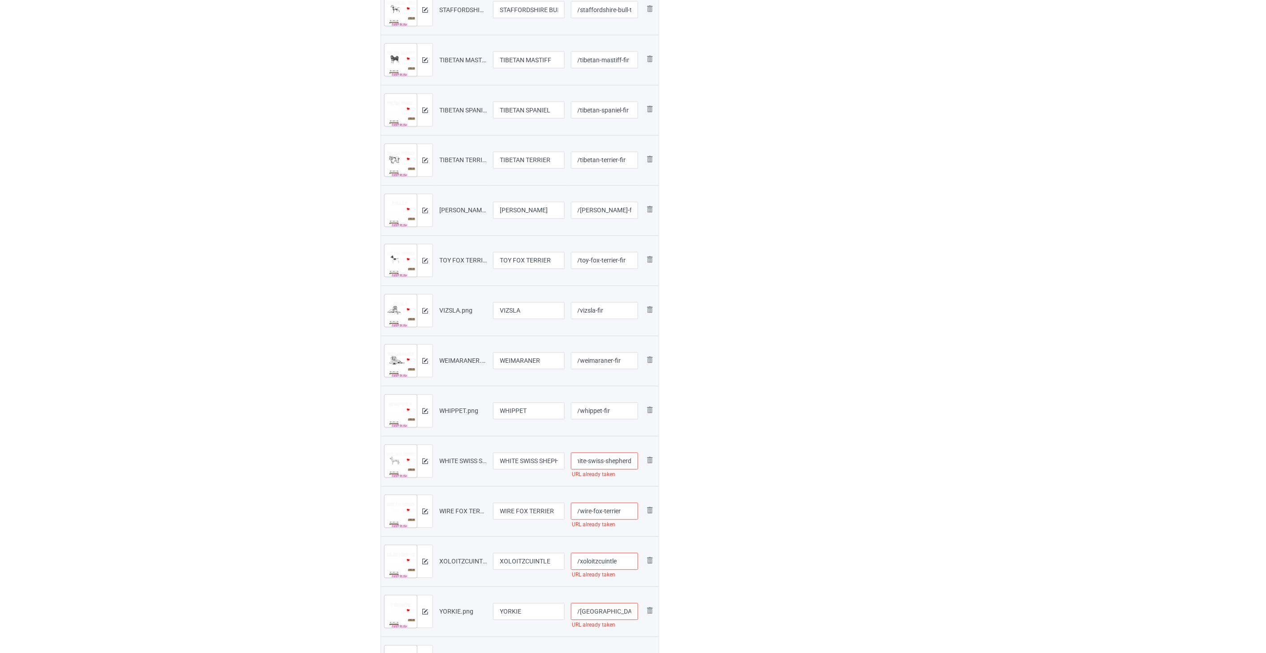
scroll to position [0, 16]
type input "/white-swiss-shepherd-fir"
click at [624, 508] on input "/wire-fox-terrier" at bounding box center [605, 511] width 68 height 17
paste input "-fir"
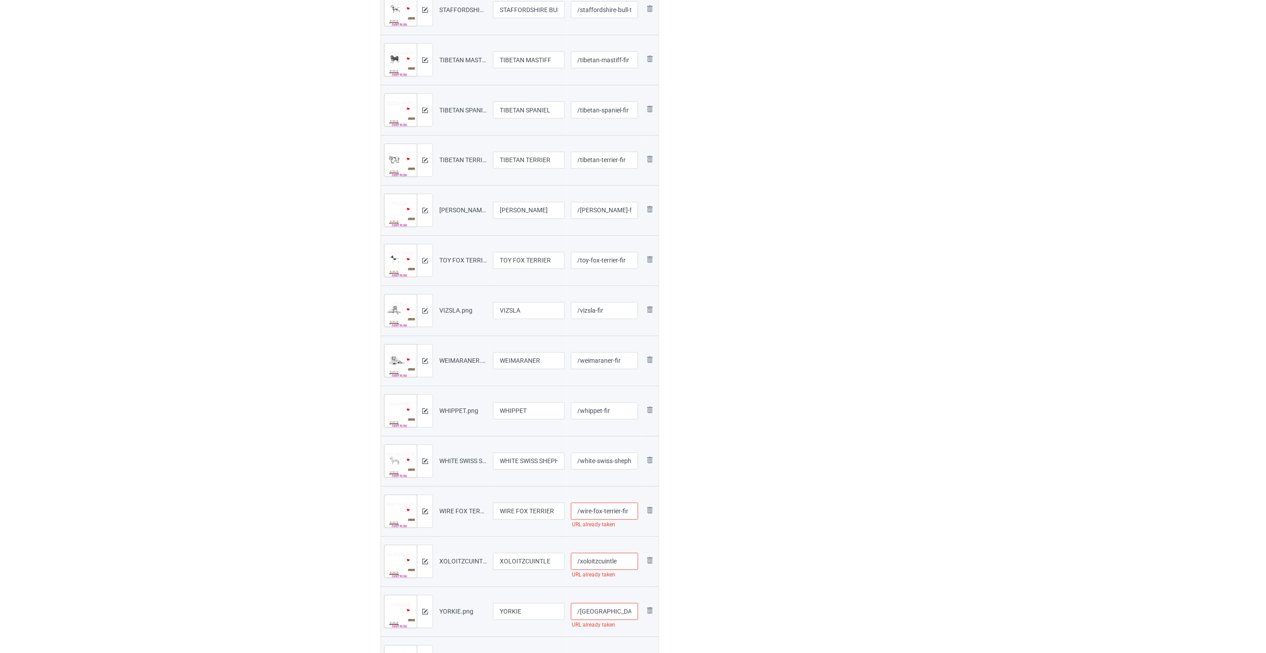
type input "/wire-fox-terrier-fir"
click at [625, 563] on input "/xoloitzcuintle" at bounding box center [605, 561] width 68 height 17
paste input "-fir"
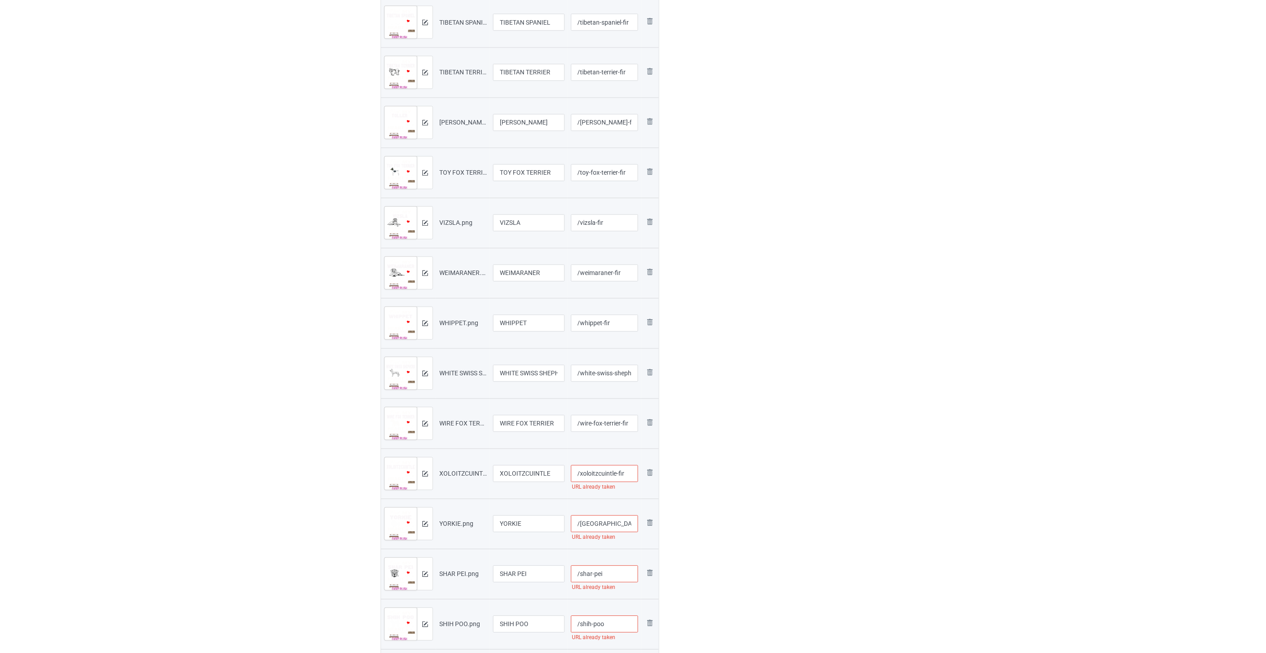
scroll to position [846, 0]
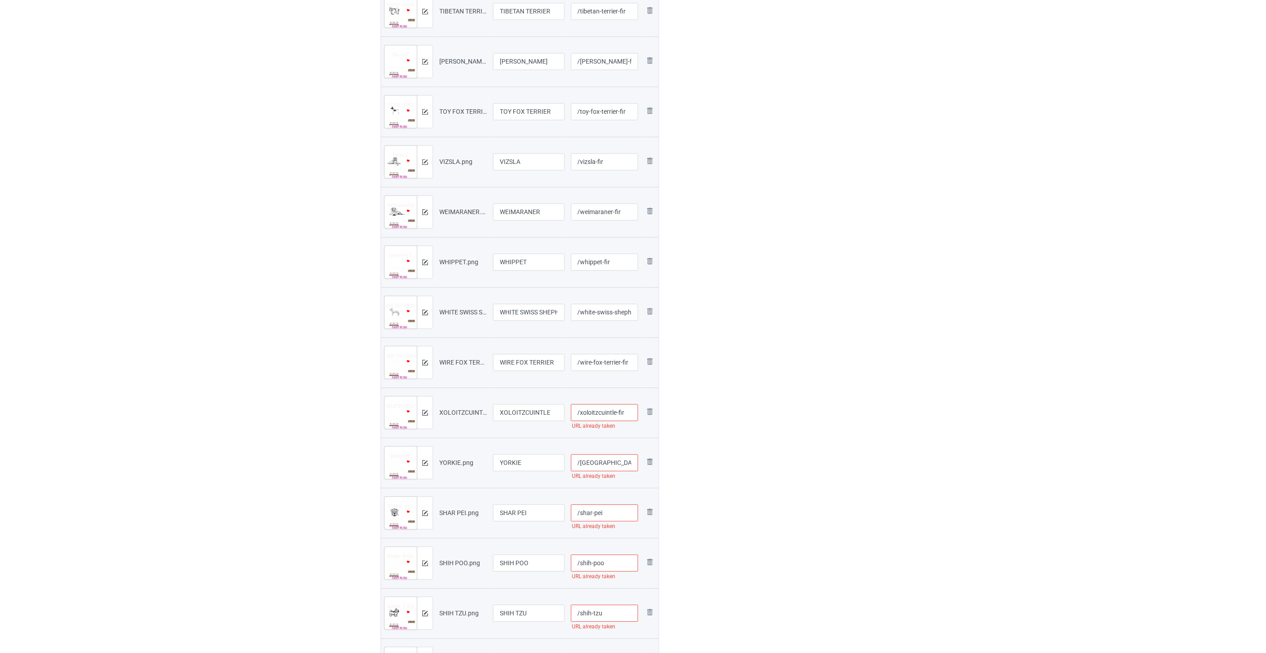
type input "/xoloitzcuintle-fir"
click at [603, 463] on input "/[GEOGRAPHIC_DATA]" at bounding box center [605, 462] width 68 height 17
paste input "-fir"
type input "/yorkie-fir"
click at [623, 512] on input "/shar-pei" at bounding box center [605, 512] width 68 height 17
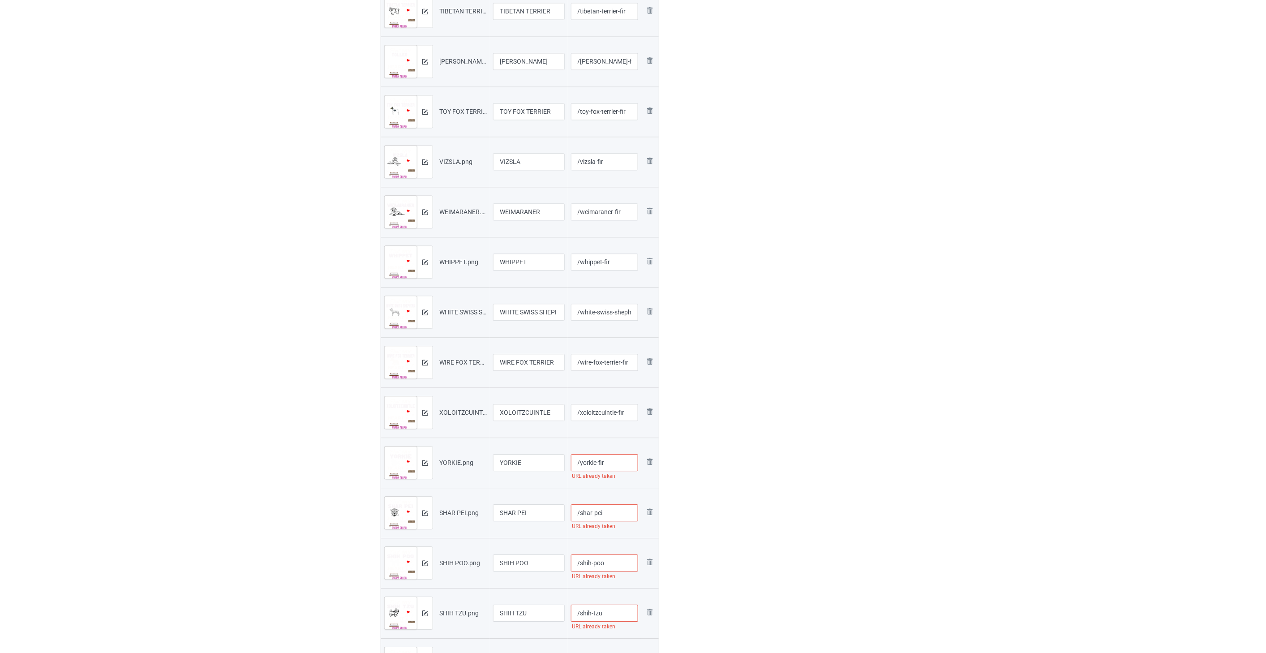
paste input "-fir"
type input "/shar-pei-fir"
click at [619, 565] on input "/shih-poo" at bounding box center [605, 563] width 68 height 17
paste input "-fir"
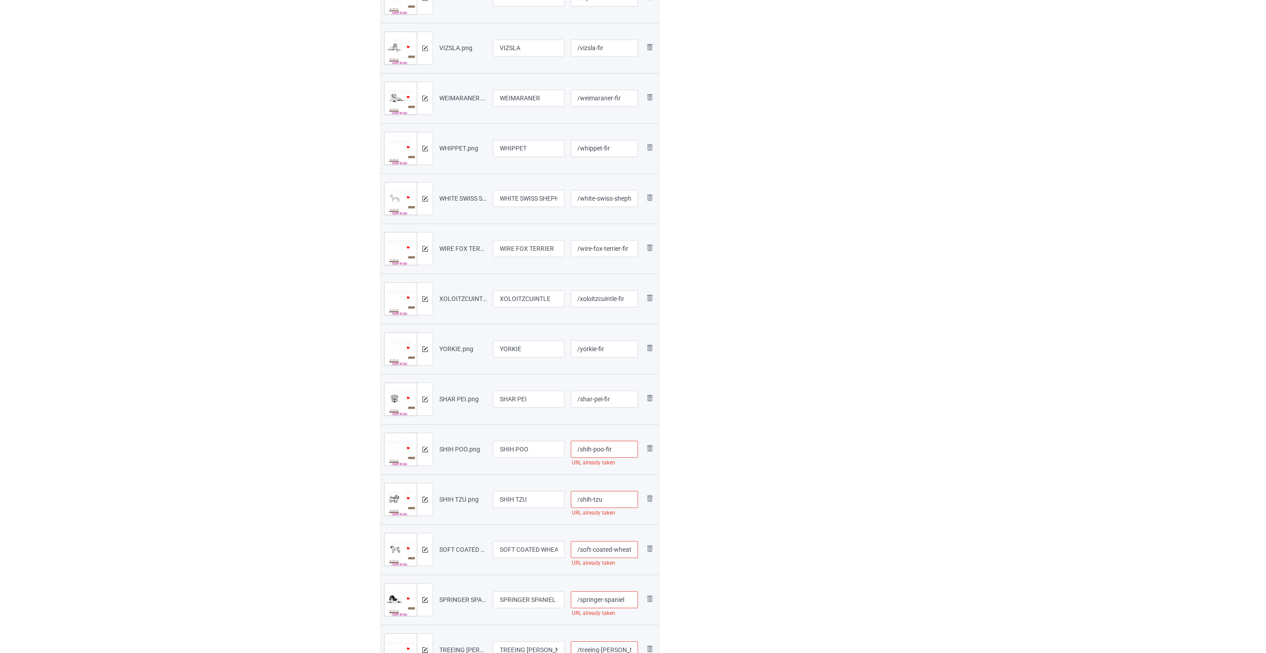
scroll to position [995, 0]
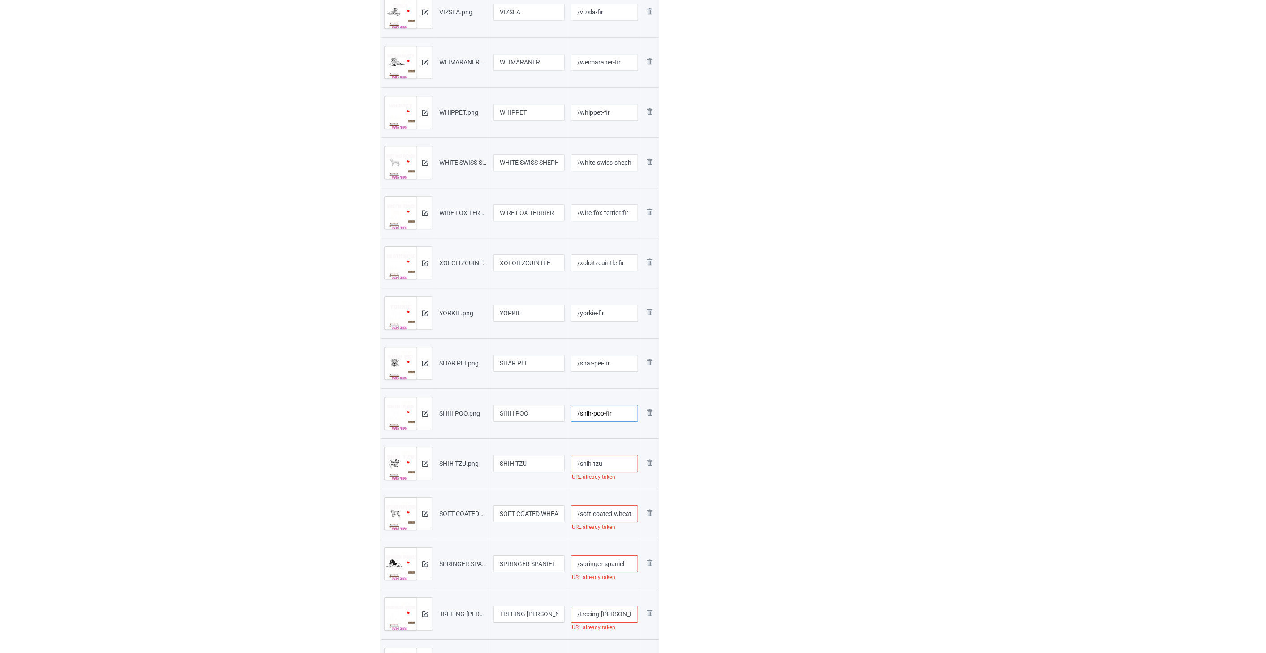
type input "/shih-poo-fir"
click at [616, 463] on input "/shih-tzu" at bounding box center [605, 463] width 68 height 17
paste input "-fir"
type input "/shih-tzu-fir"
click at [620, 516] on input "/soft-coated-wheaten-terrier" at bounding box center [605, 513] width 68 height 17
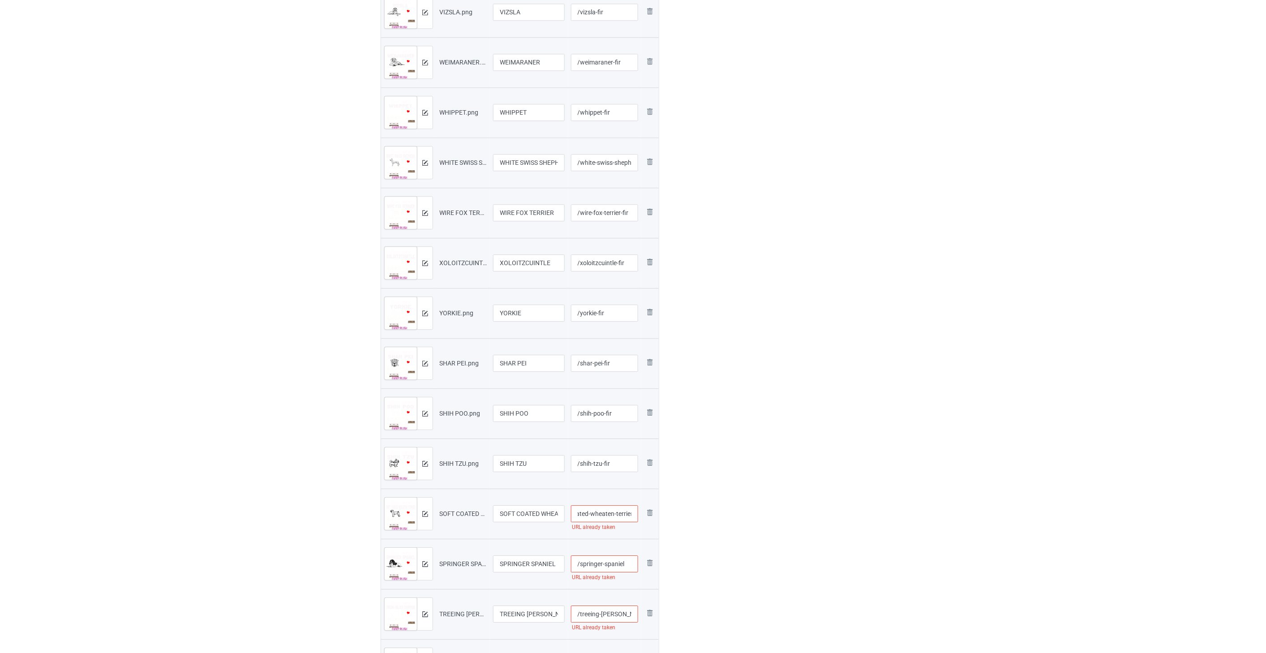
paste input "-fir"
type input "/soft-coated-wheaten-terrier-fir"
click at [629, 560] on input "/springer-spaniel" at bounding box center [605, 563] width 68 height 17
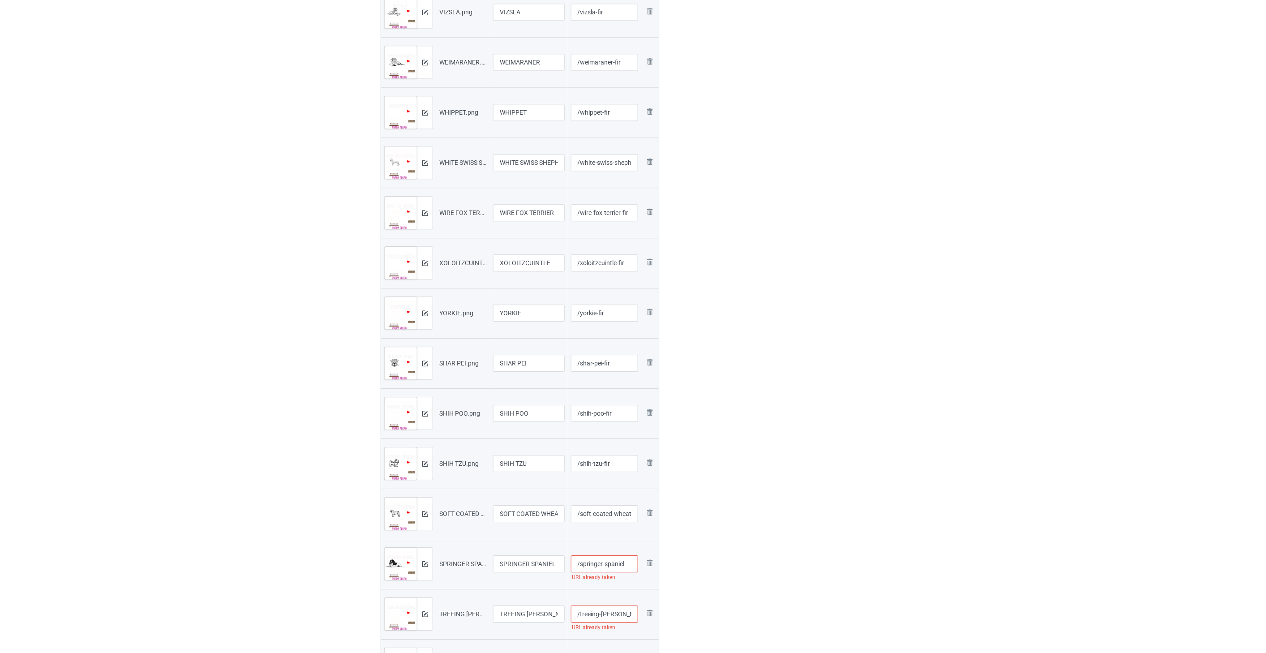
paste input "-fir"
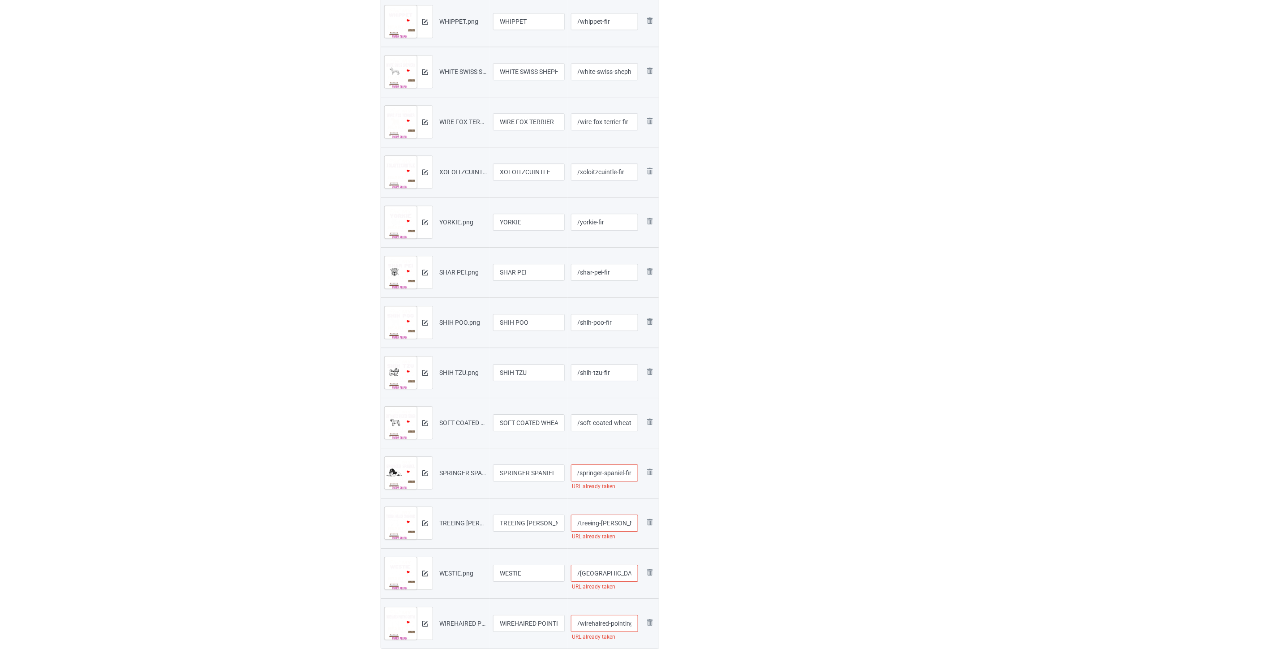
scroll to position [1095, 0]
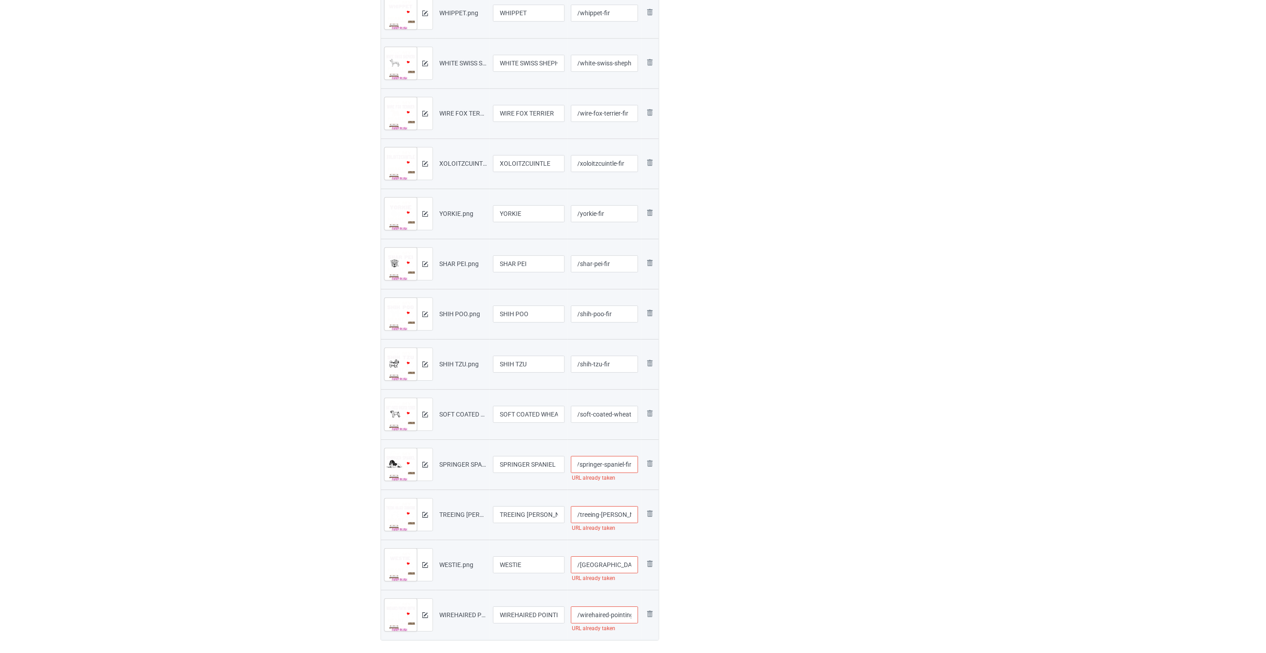
type input "/springer-spaniel-fir"
click at [610, 515] on input "/treeing-[PERSON_NAME]-coonhound" at bounding box center [605, 514] width 68 height 17
paste input "-fir"
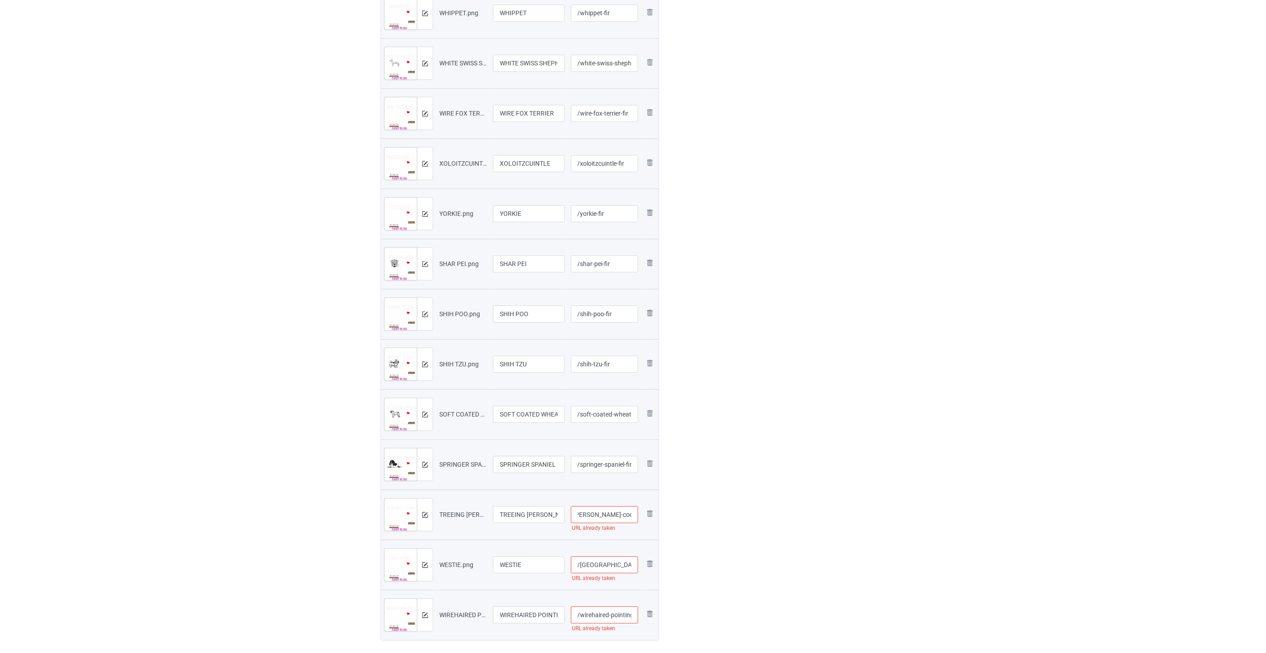
type input "/treeing-[PERSON_NAME]-coonhound-fir"
click at [615, 568] on input "/[GEOGRAPHIC_DATA]" at bounding box center [605, 564] width 68 height 17
paste input "-fir"
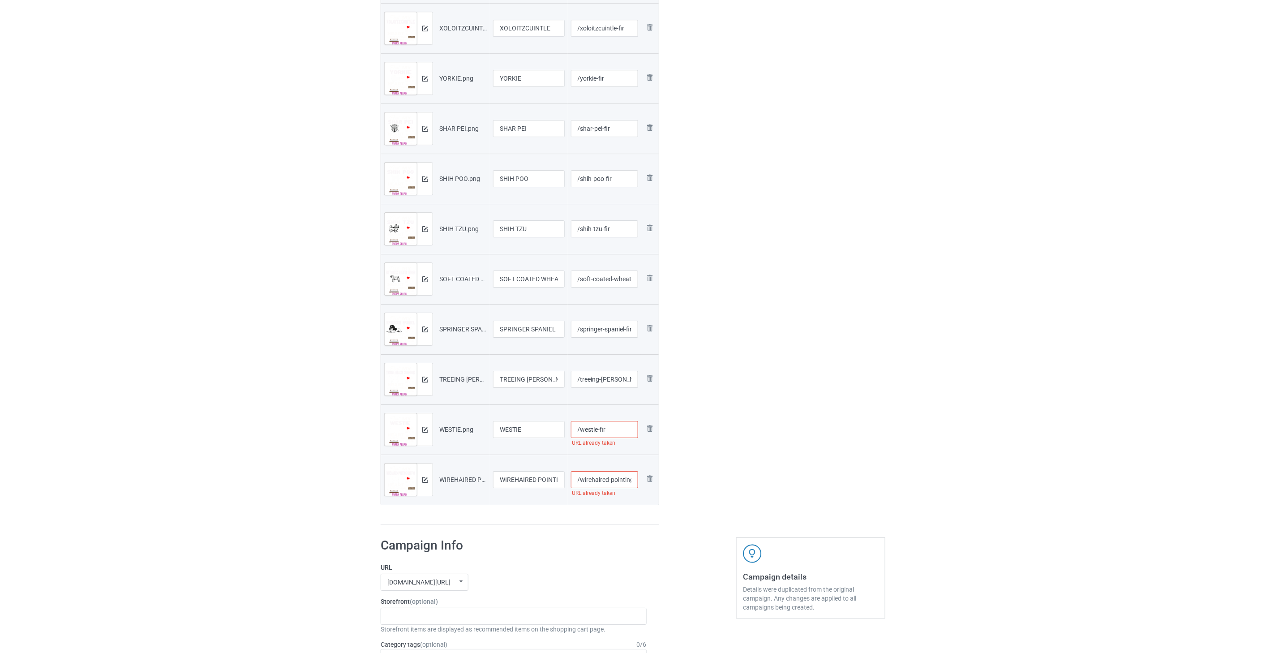
scroll to position [1244, 0]
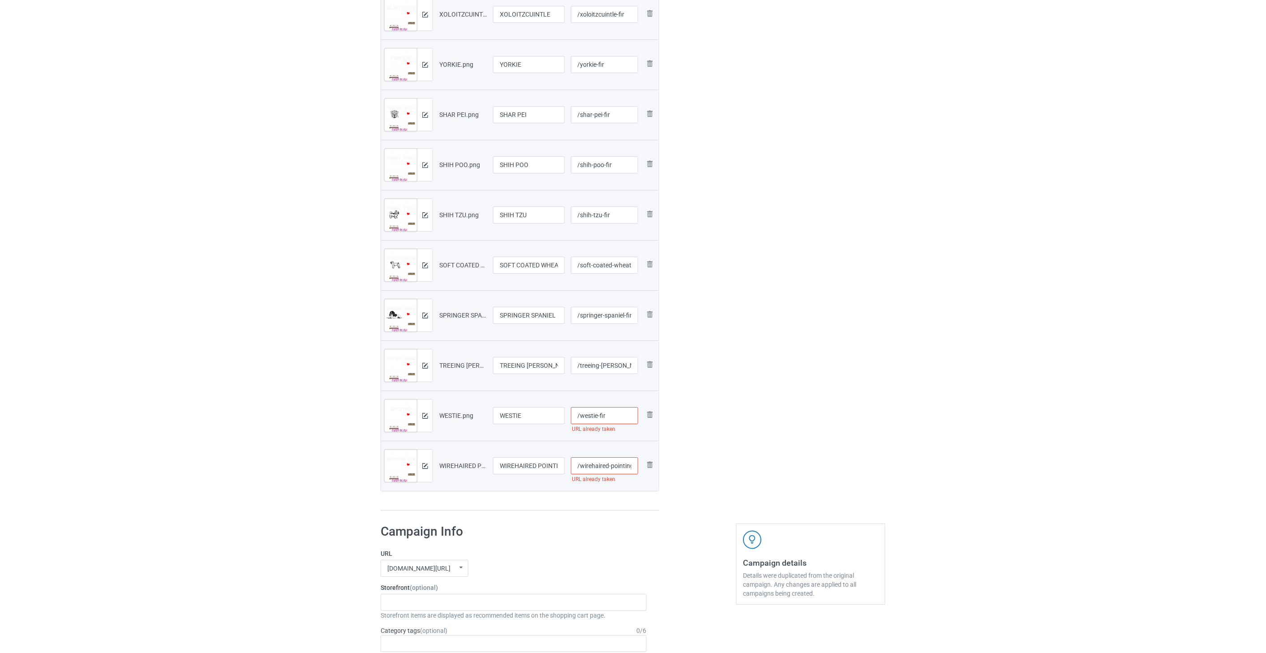
type input "/westie-fir"
click at [607, 463] on input "/wirehaired-pointing-griffon" at bounding box center [605, 465] width 68 height 17
paste input "-fir"
type input "/wirehaired-pointing-griffon-fir"
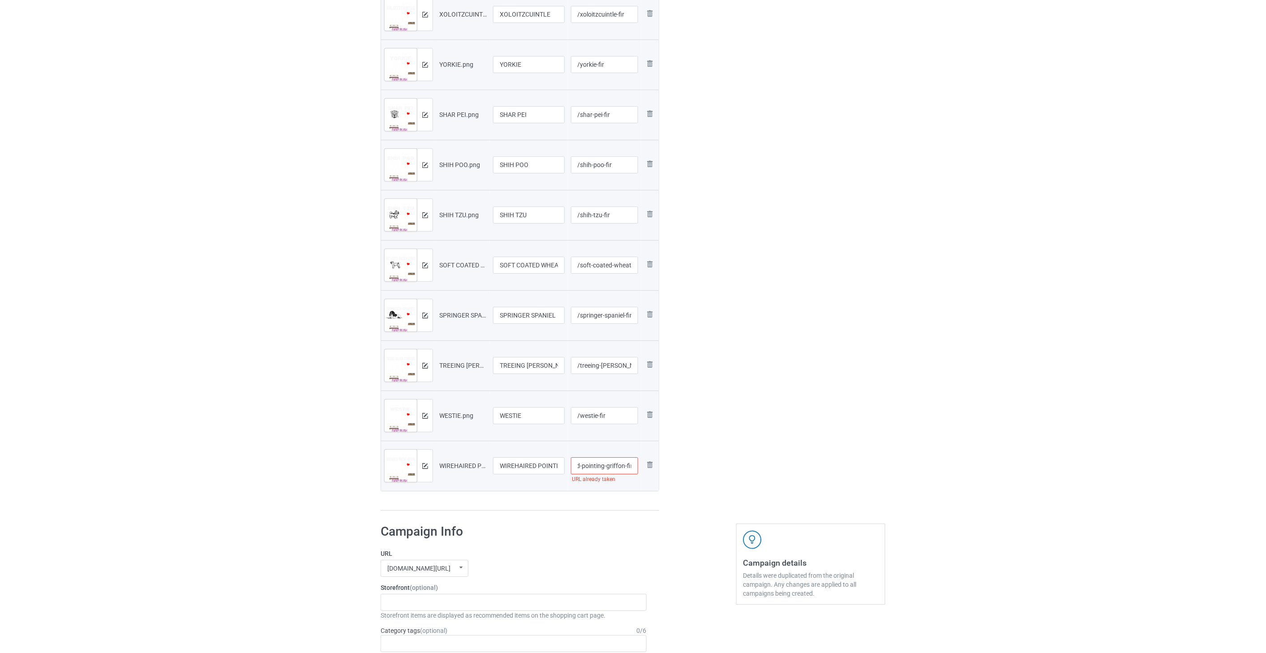
scroll to position [0, 0]
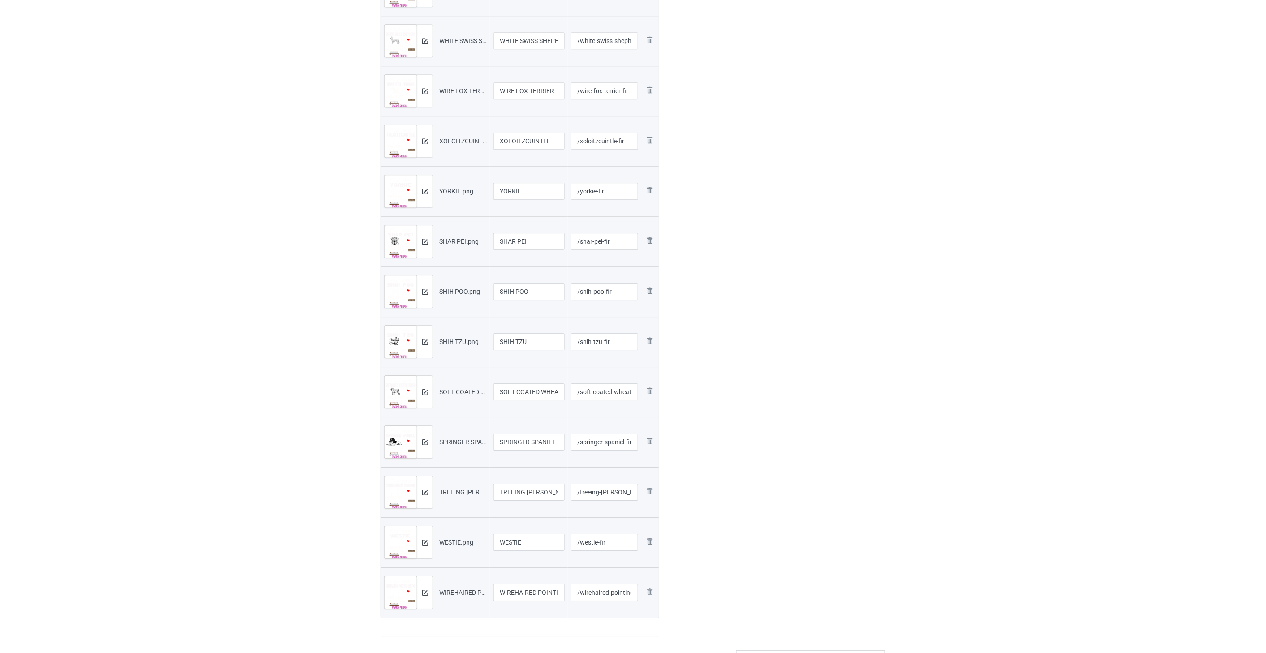
scroll to position [1145, 0]
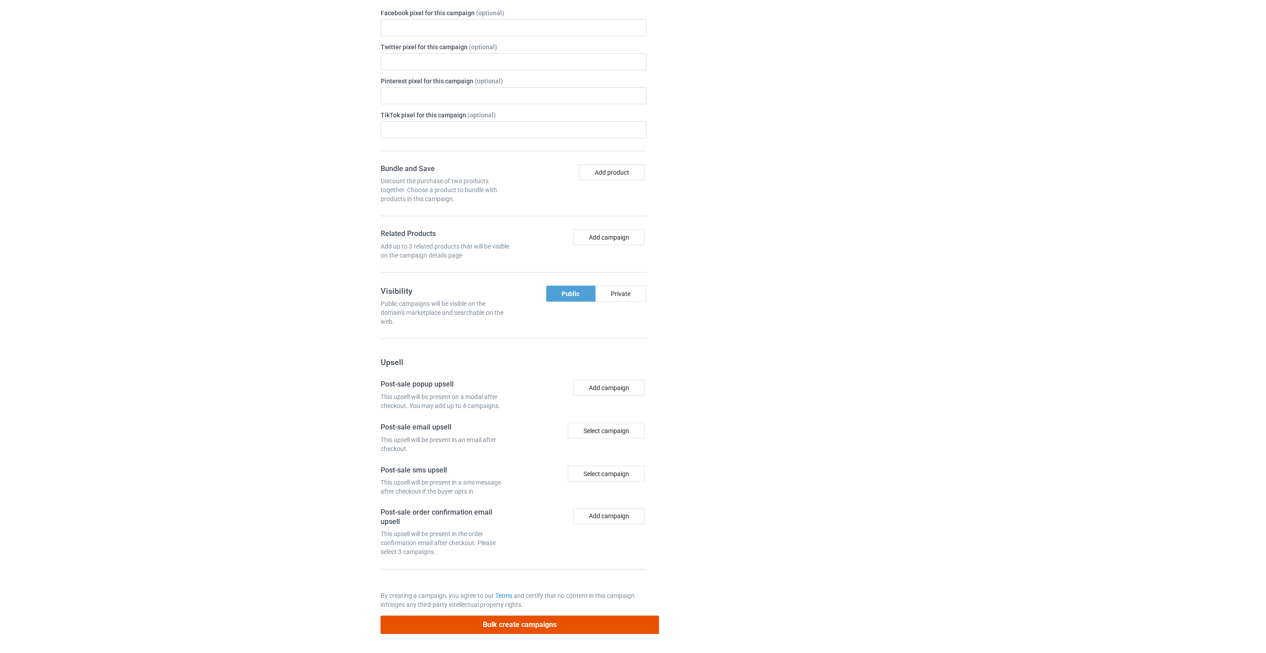
click at [583, 626] on button "Bulk create campaigns" at bounding box center [520, 625] width 279 height 18
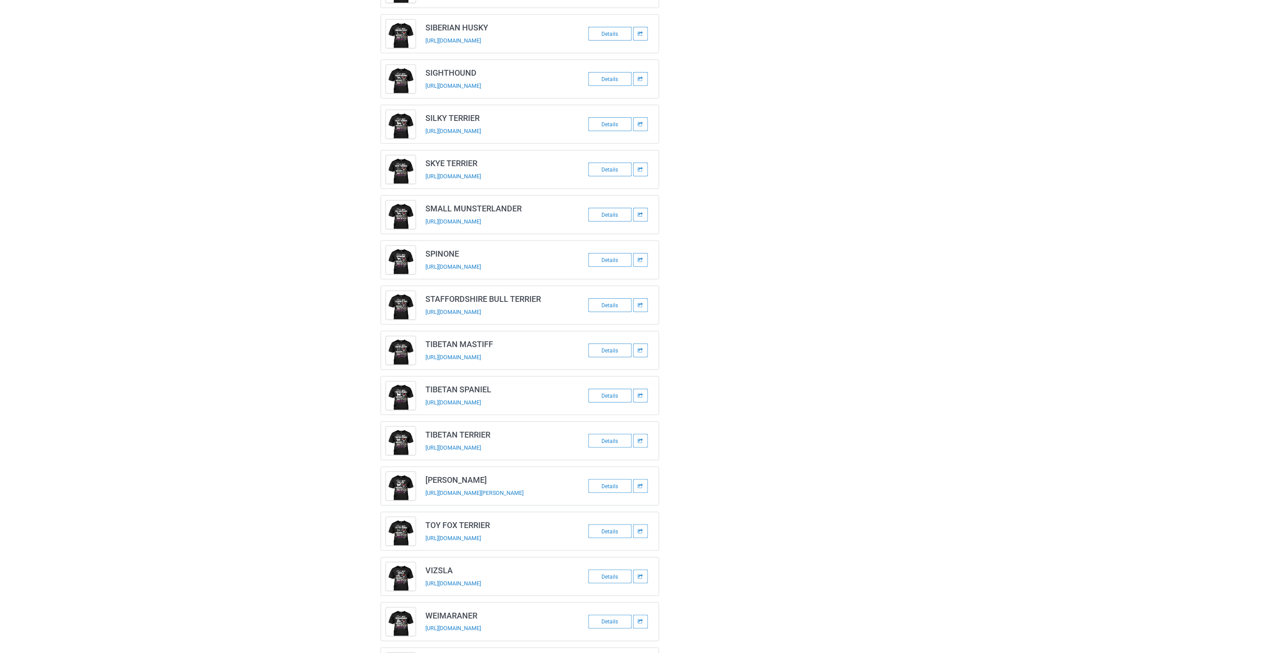
scroll to position [0, 0]
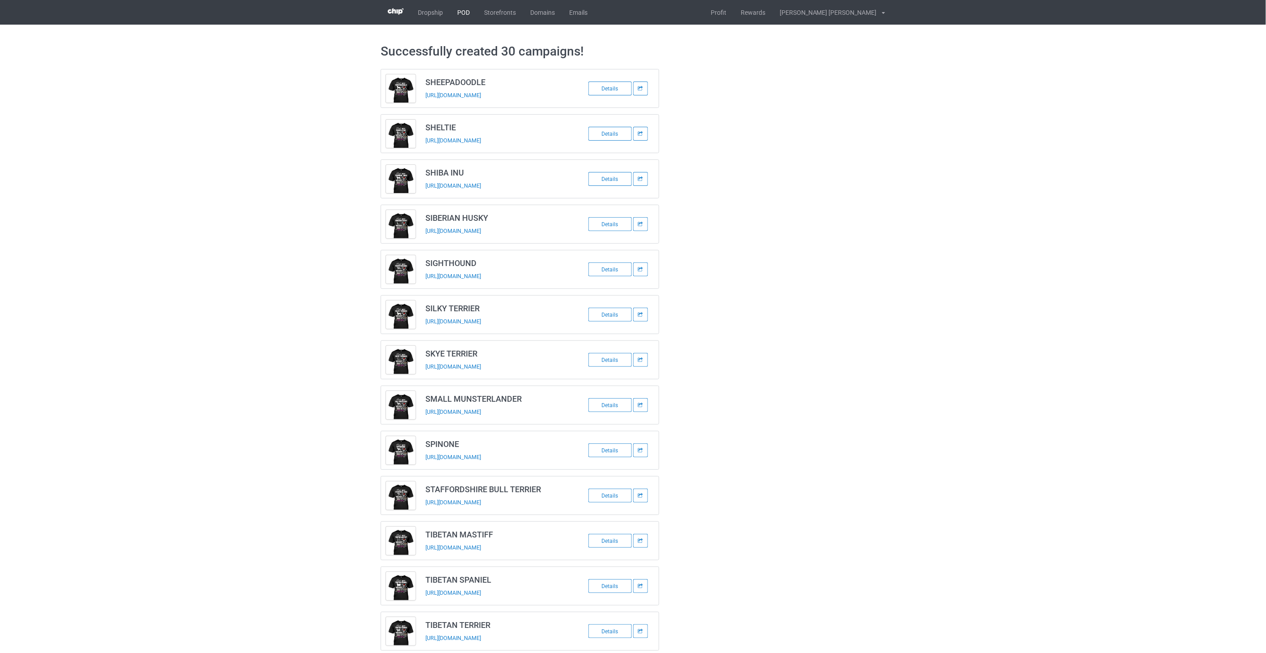
click at [465, 14] on link "POD" at bounding box center [463, 12] width 27 height 25
